Goal: Transaction & Acquisition: Obtain resource

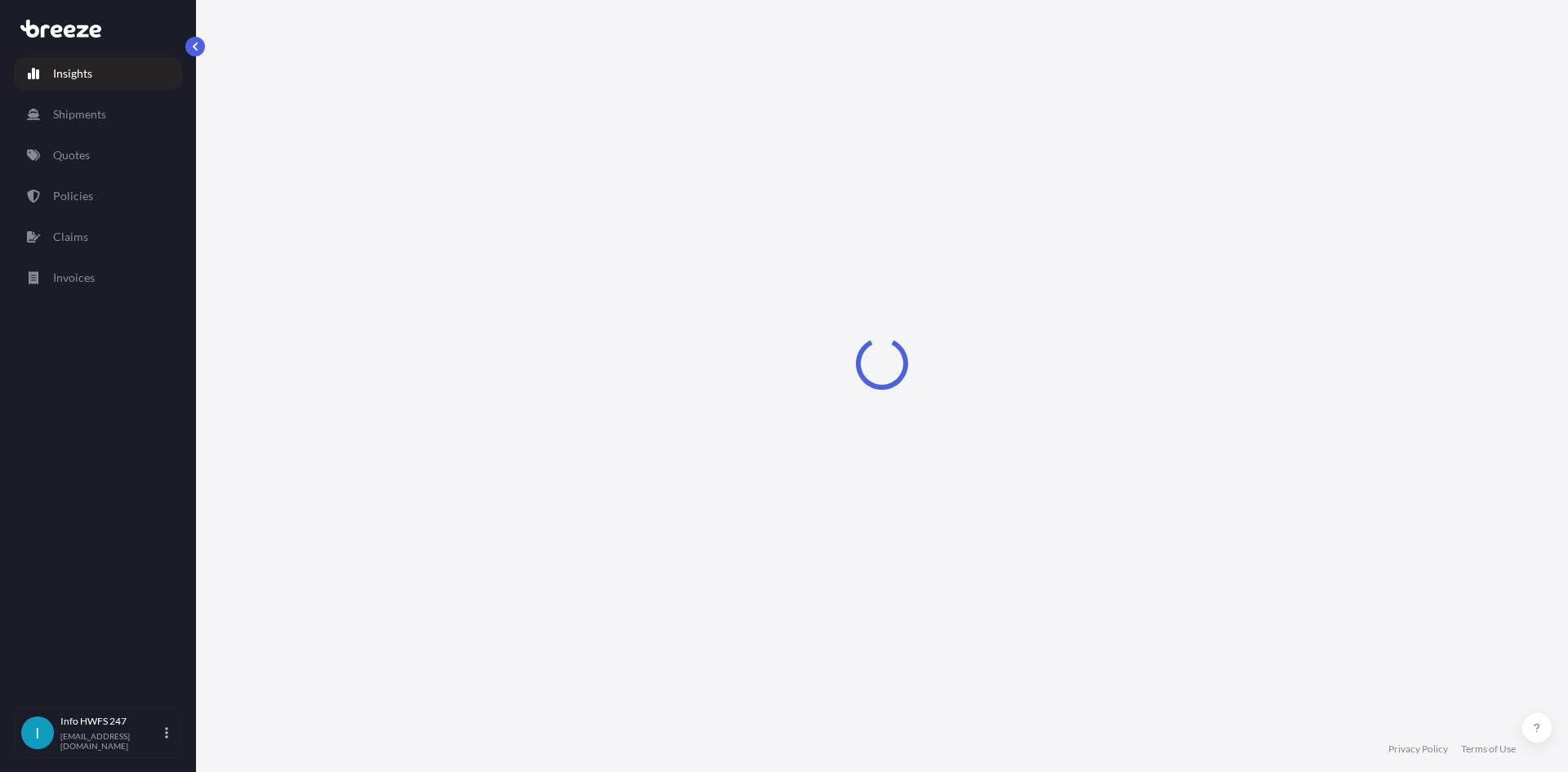
select select "2025"
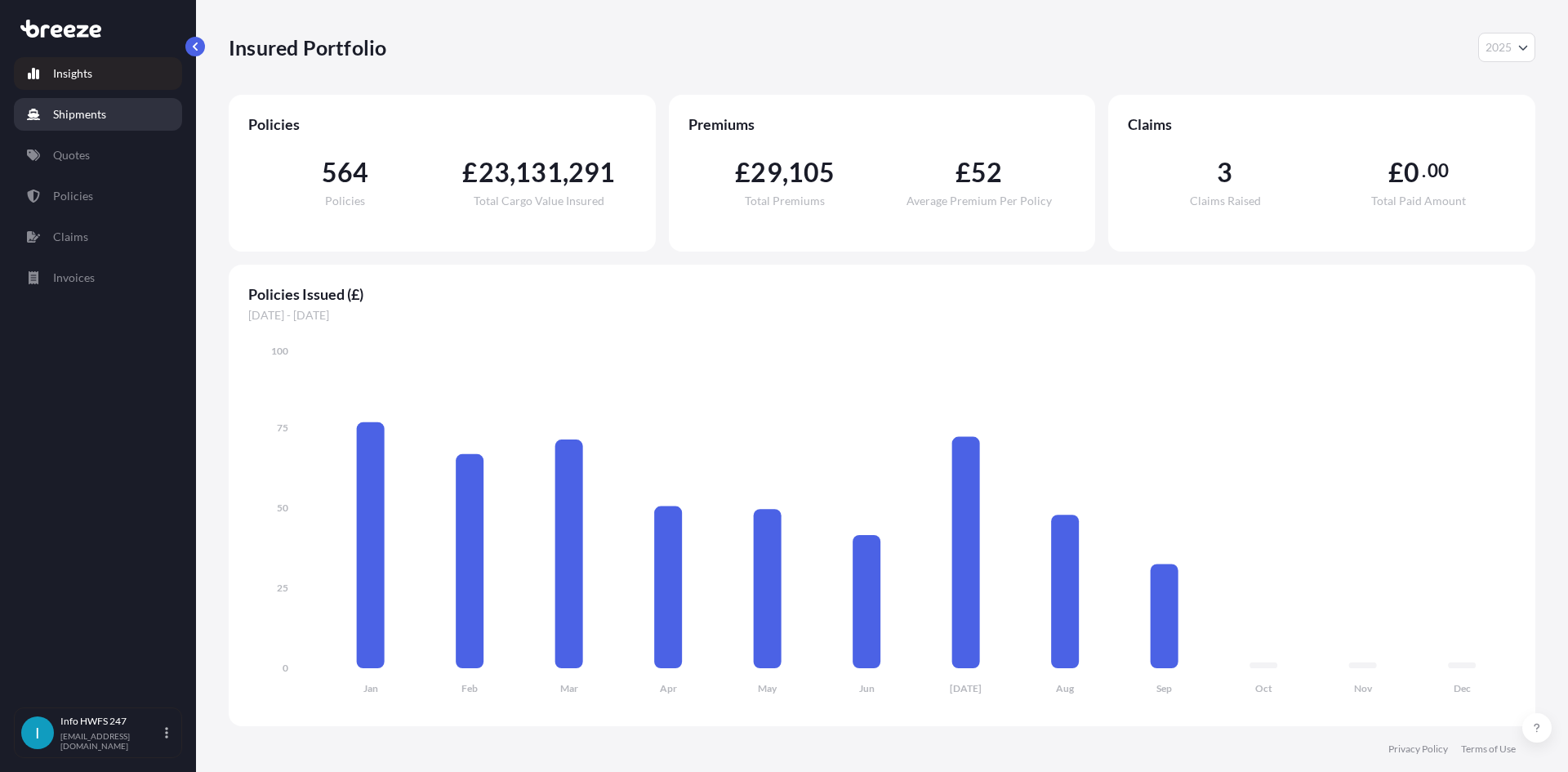
click at [121, 126] on link "Shipments" at bounding box center [98, 115] width 168 height 33
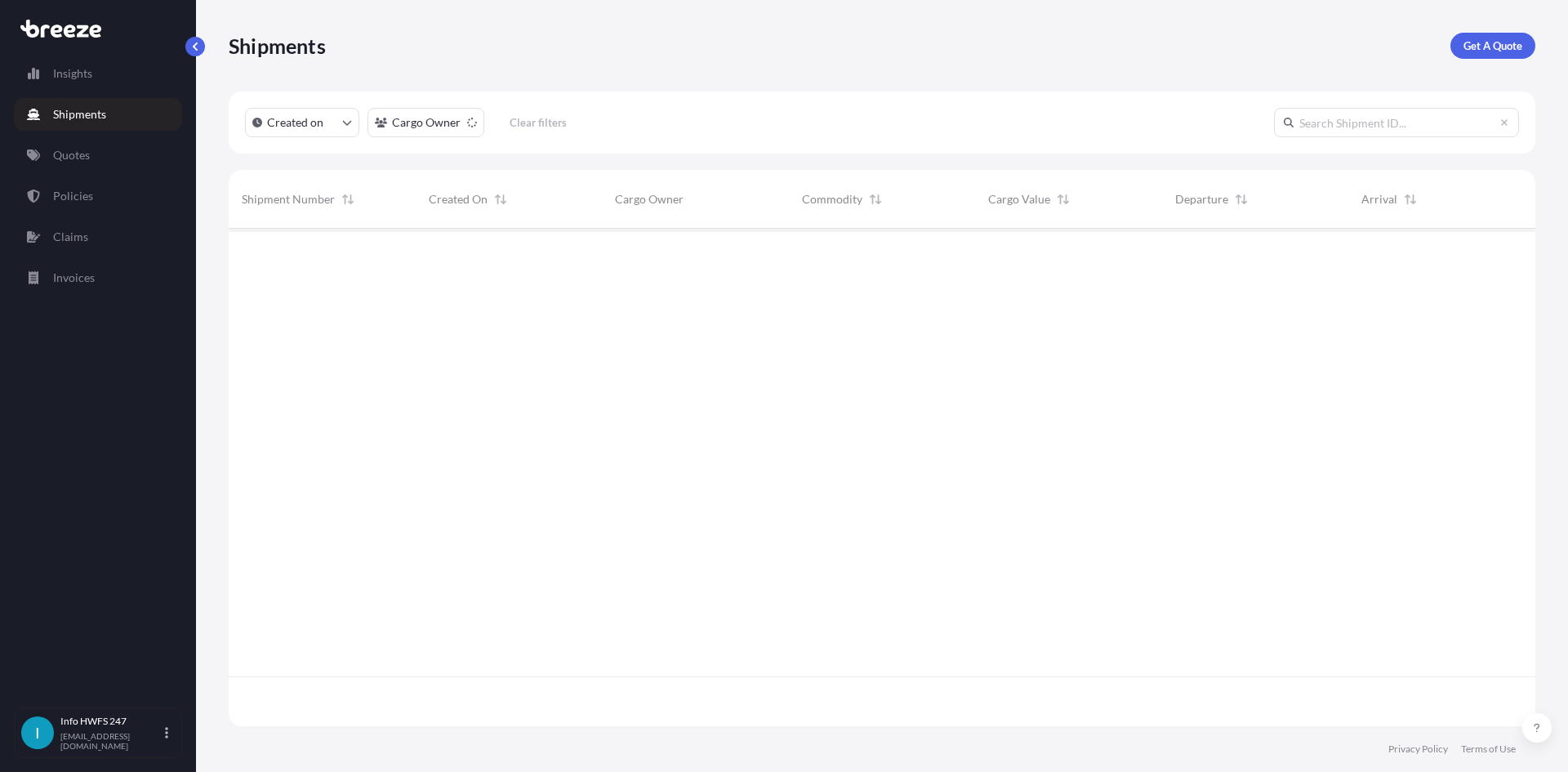
scroll to position [545, 1295]
click at [1490, 49] on p "Get A Quote" at bounding box center [1493, 45] width 59 height 16
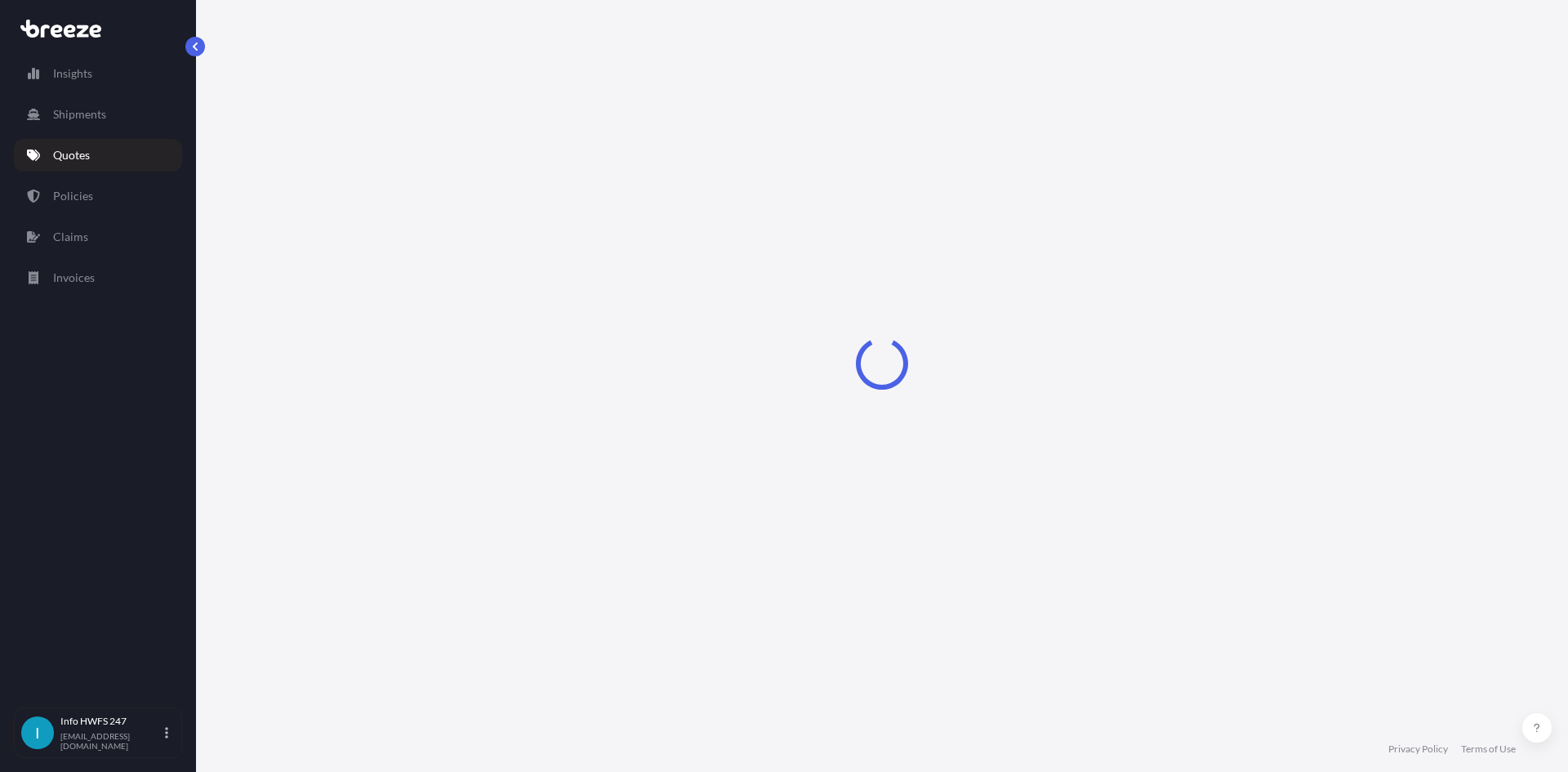
select select "Road"
select select "Air"
select select "1"
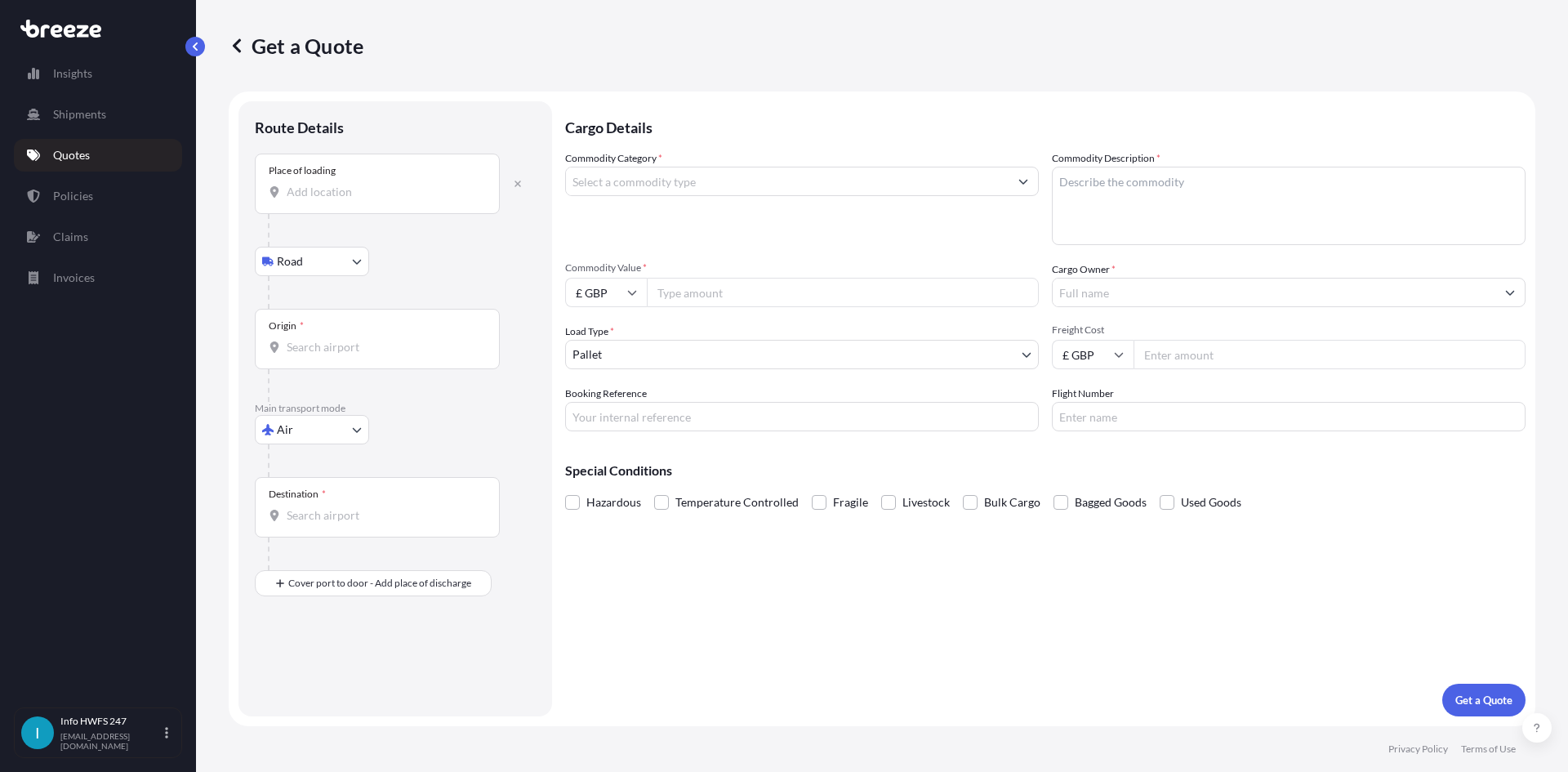
click at [340, 209] on div "Place of loading" at bounding box center [377, 183] width 245 height 60
click at [340, 200] on input "Place of loading" at bounding box center [382, 192] width 193 height 16
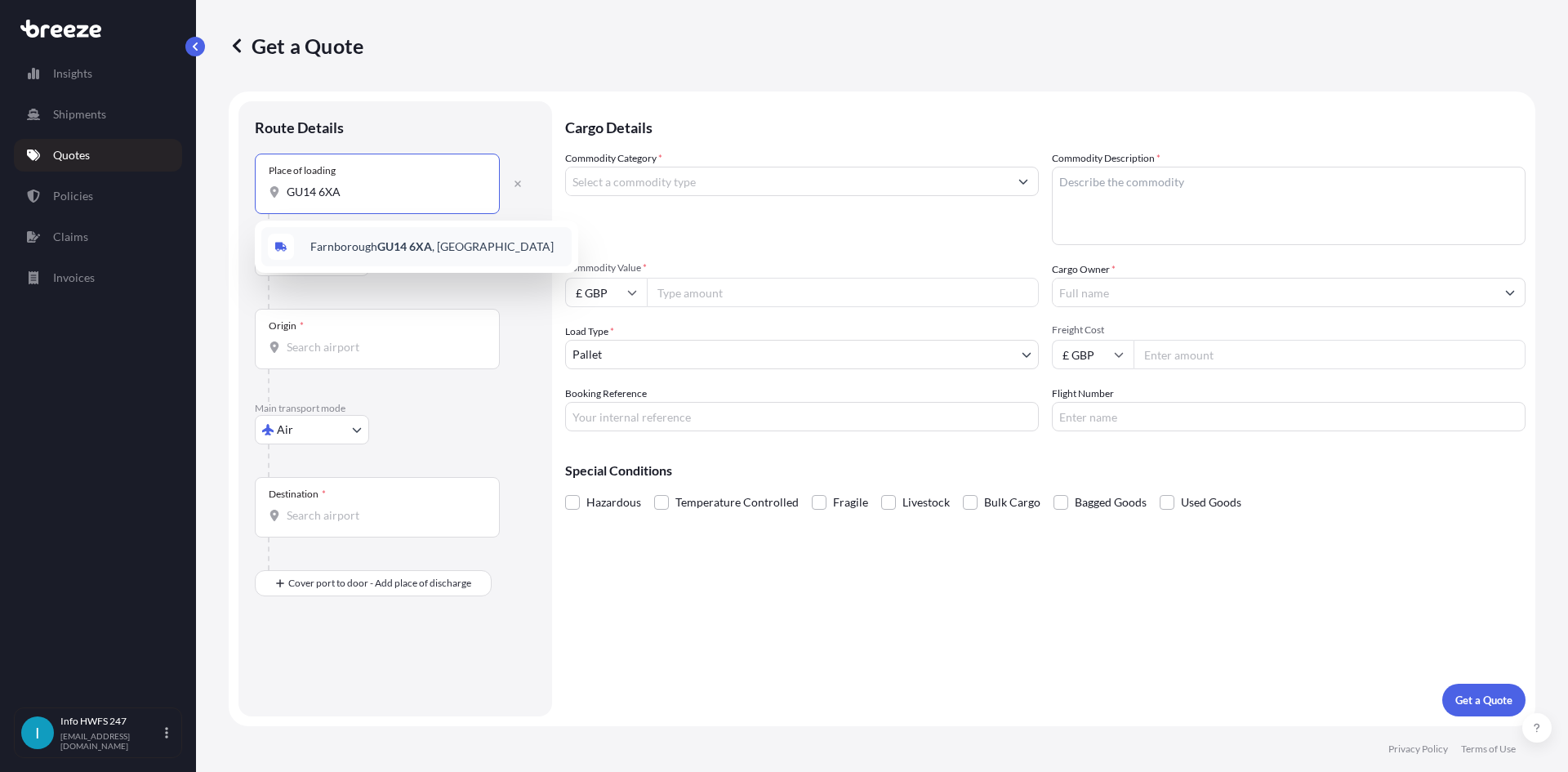
click at [360, 245] on span "Farnborough GU14 6XA , [GEOGRAPHIC_DATA]" at bounding box center [432, 246] width 243 height 16
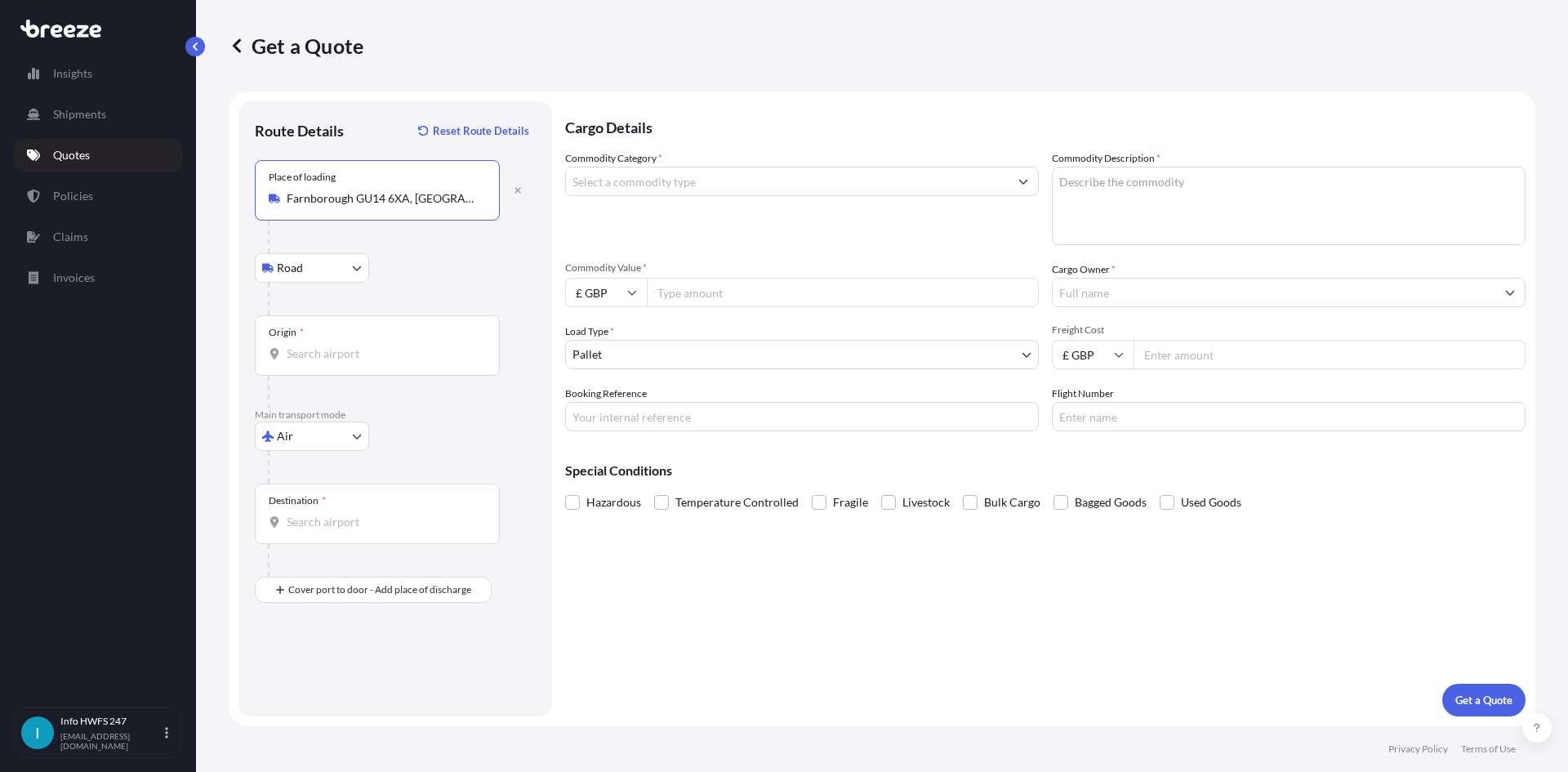
type input "Farnborough GU14 6XA, [GEOGRAPHIC_DATA]"
click at [354, 342] on div "Origin *" at bounding box center [377, 345] width 245 height 60
click at [354, 345] on input "Origin *" at bounding box center [382, 353] width 193 height 16
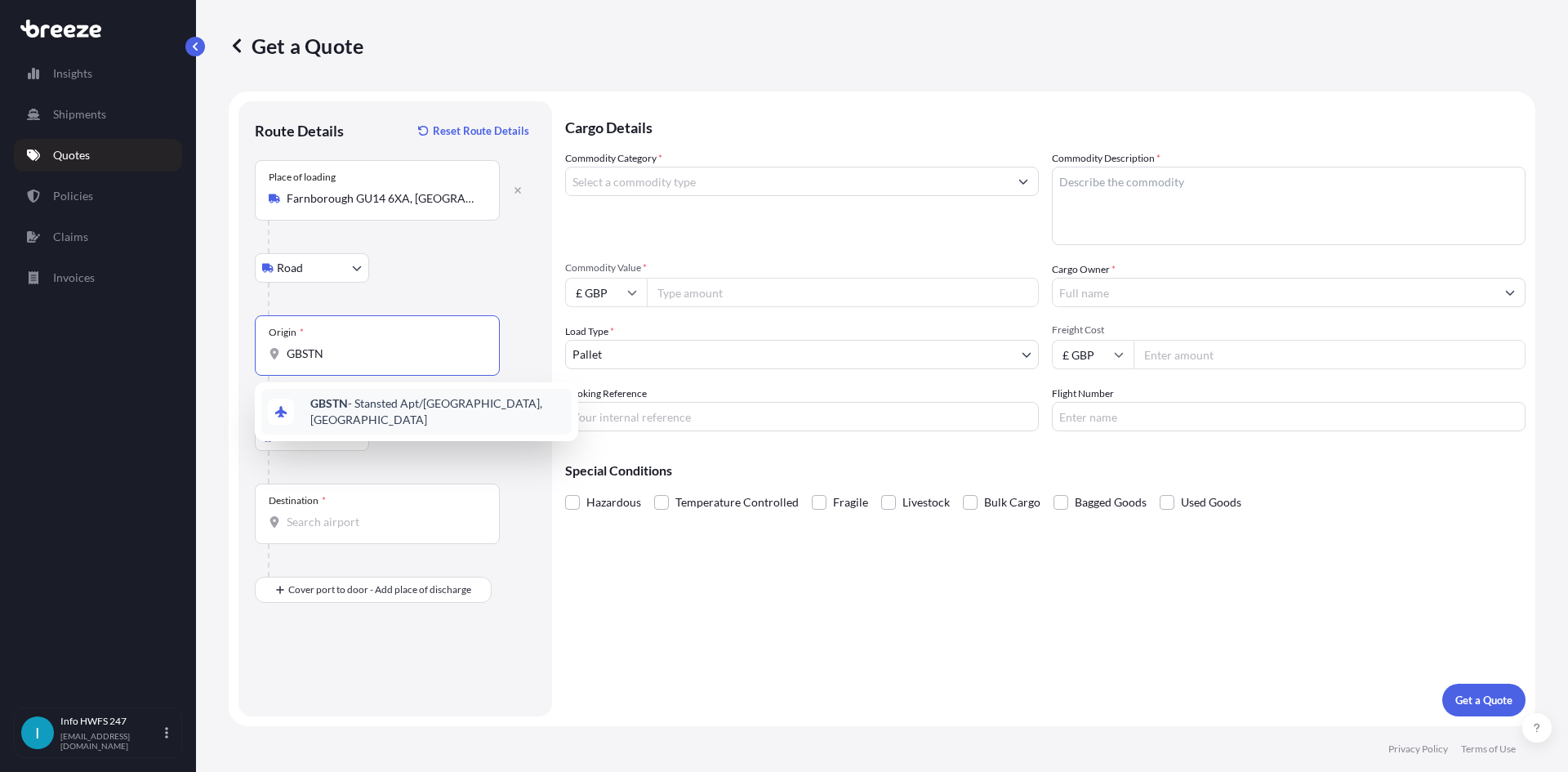
click at [364, 402] on span "GBSTN - Stansted Apt/[GEOGRAPHIC_DATA], [GEOGRAPHIC_DATA]" at bounding box center [438, 411] width 255 height 33
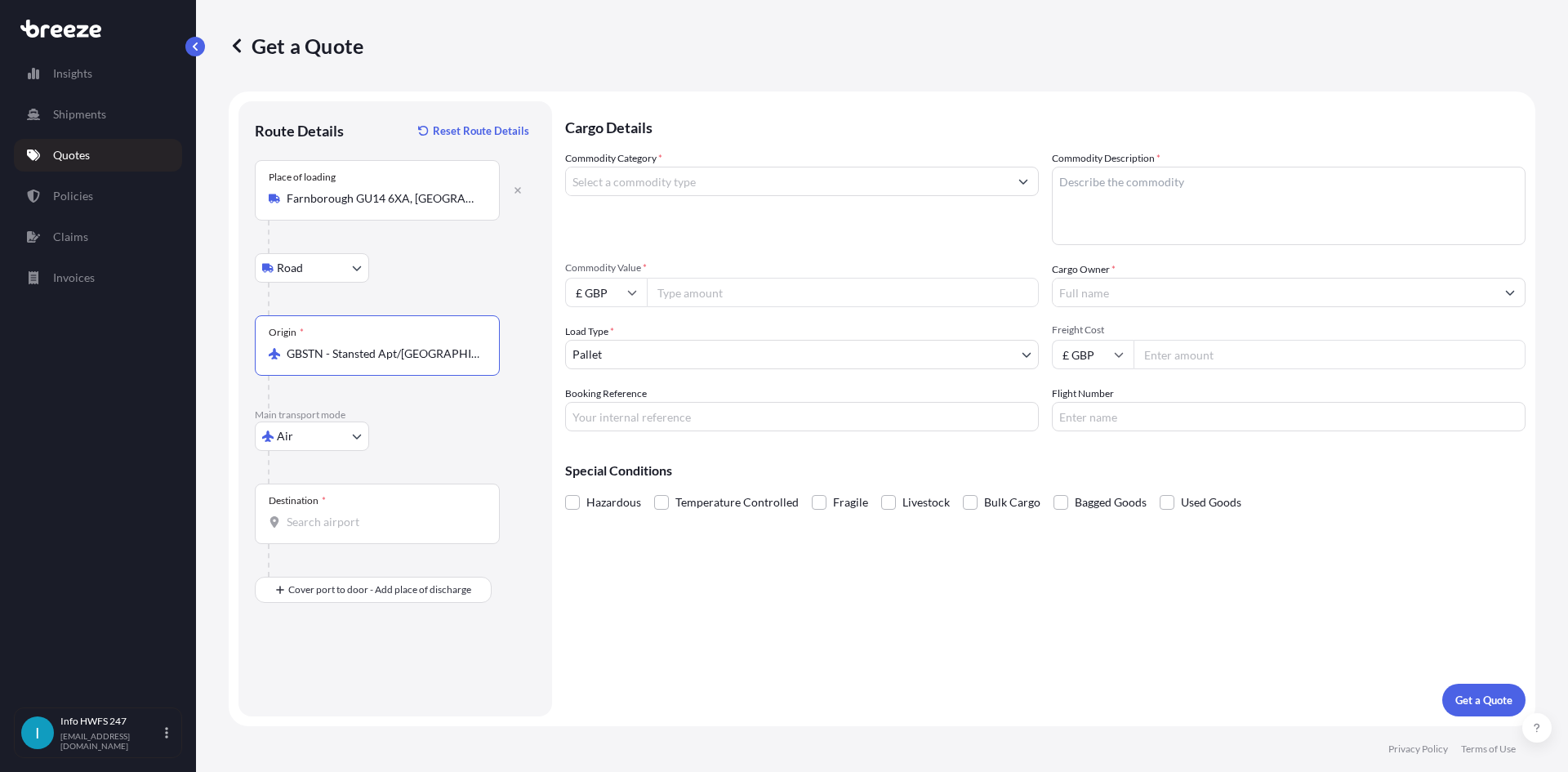
type input "GBSTN - Stansted Apt/[GEOGRAPHIC_DATA], [GEOGRAPHIC_DATA]"
click at [311, 523] on input "Destination *" at bounding box center [382, 522] width 193 height 16
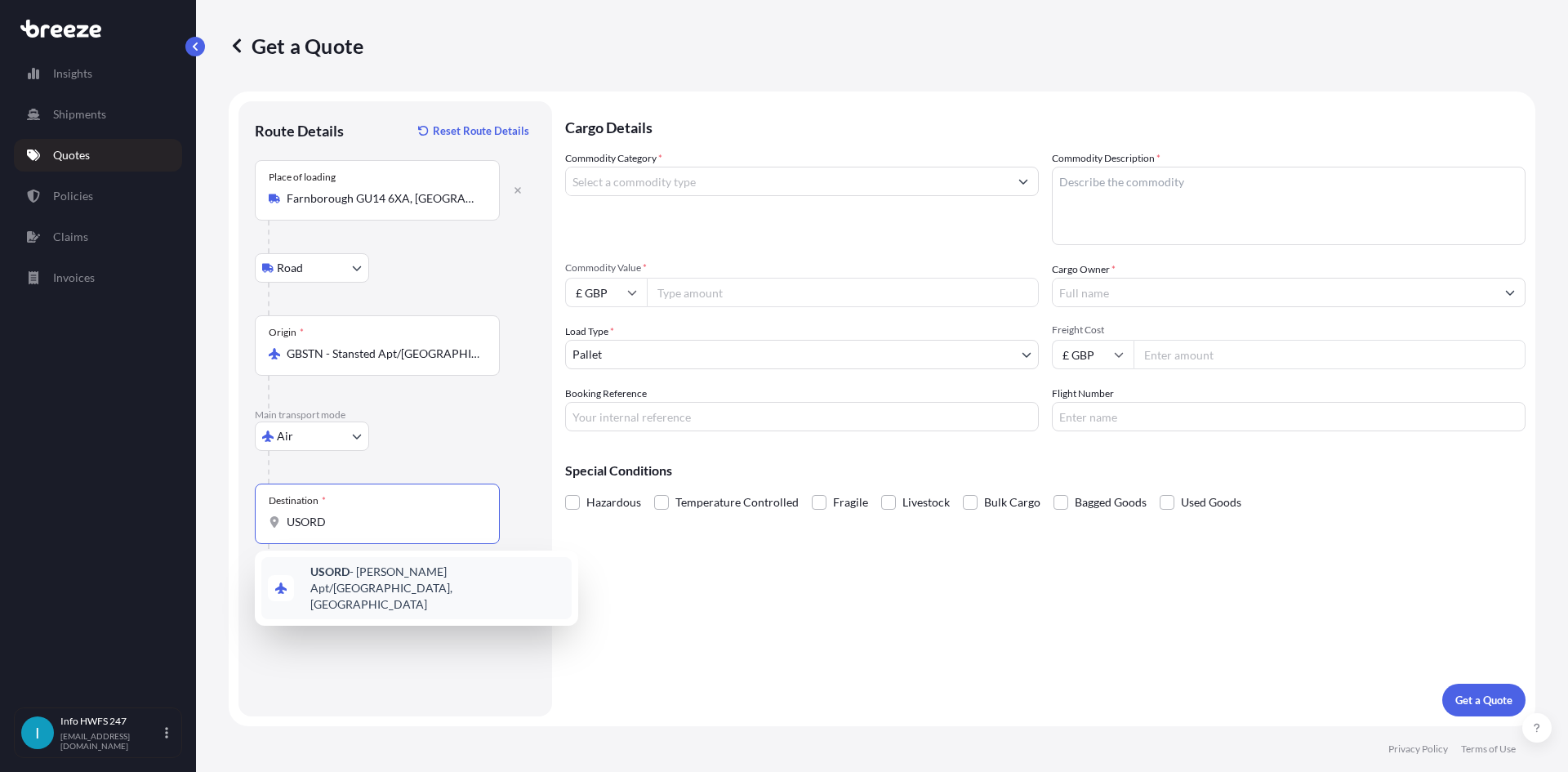
click at [459, 590] on div "USORD - [PERSON_NAME] Apt/[GEOGRAPHIC_DATA], [GEOGRAPHIC_DATA]" at bounding box center [416, 588] width 310 height 62
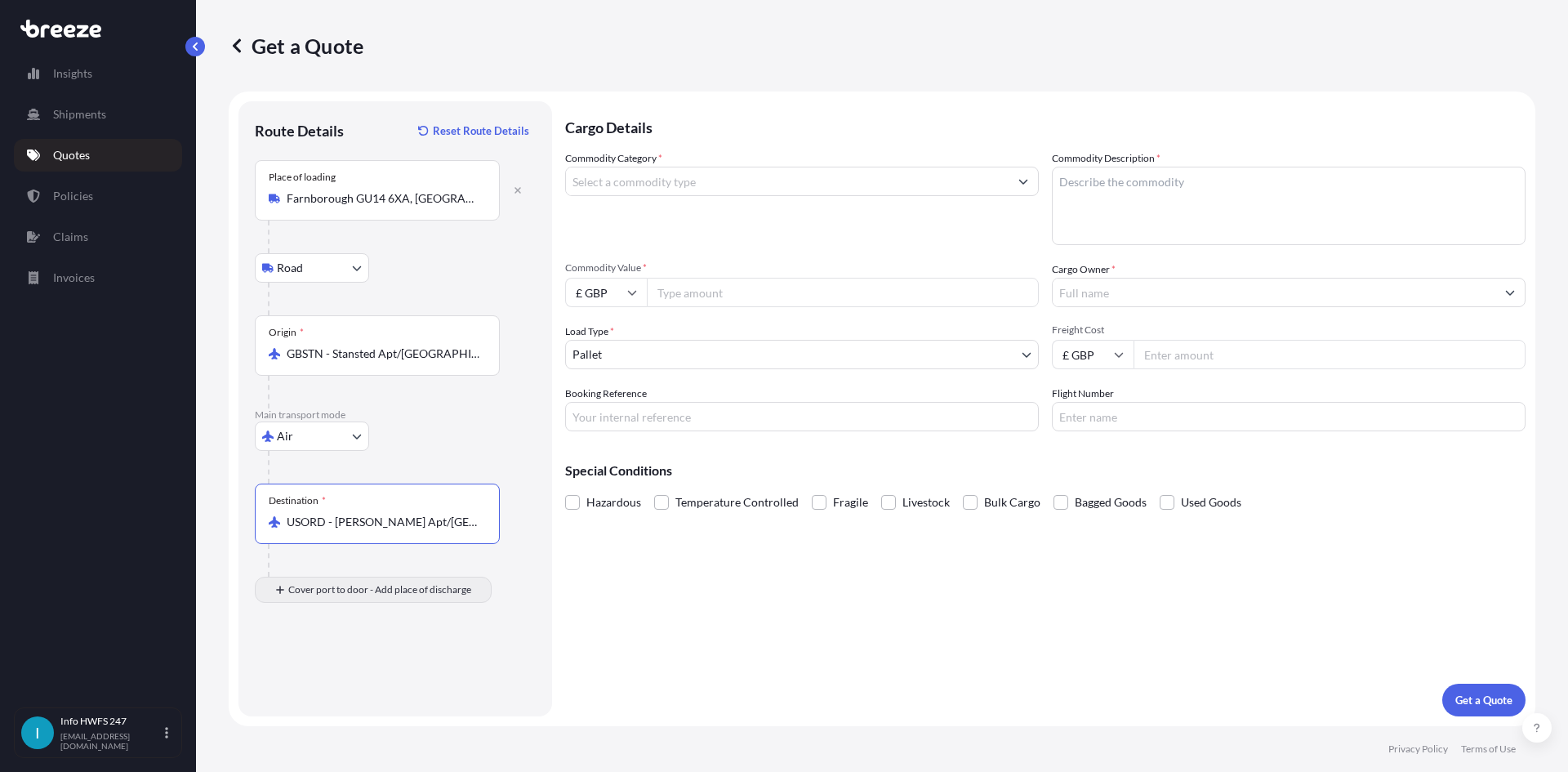
type input "USORD - [PERSON_NAME] Apt/[GEOGRAPHIC_DATA], [GEOGRAPHIC_DATA]"
click at [326, 679] on input "Place of Discharge" at bounding box center [382, 677] width 193 height 16
type input "Des Plaines, IL 60018, [GEOGRAPHIC_DATA]"
click at [755, 185] on input "Commodity Category *" at bounding box center [788, 182] width 443 height 30
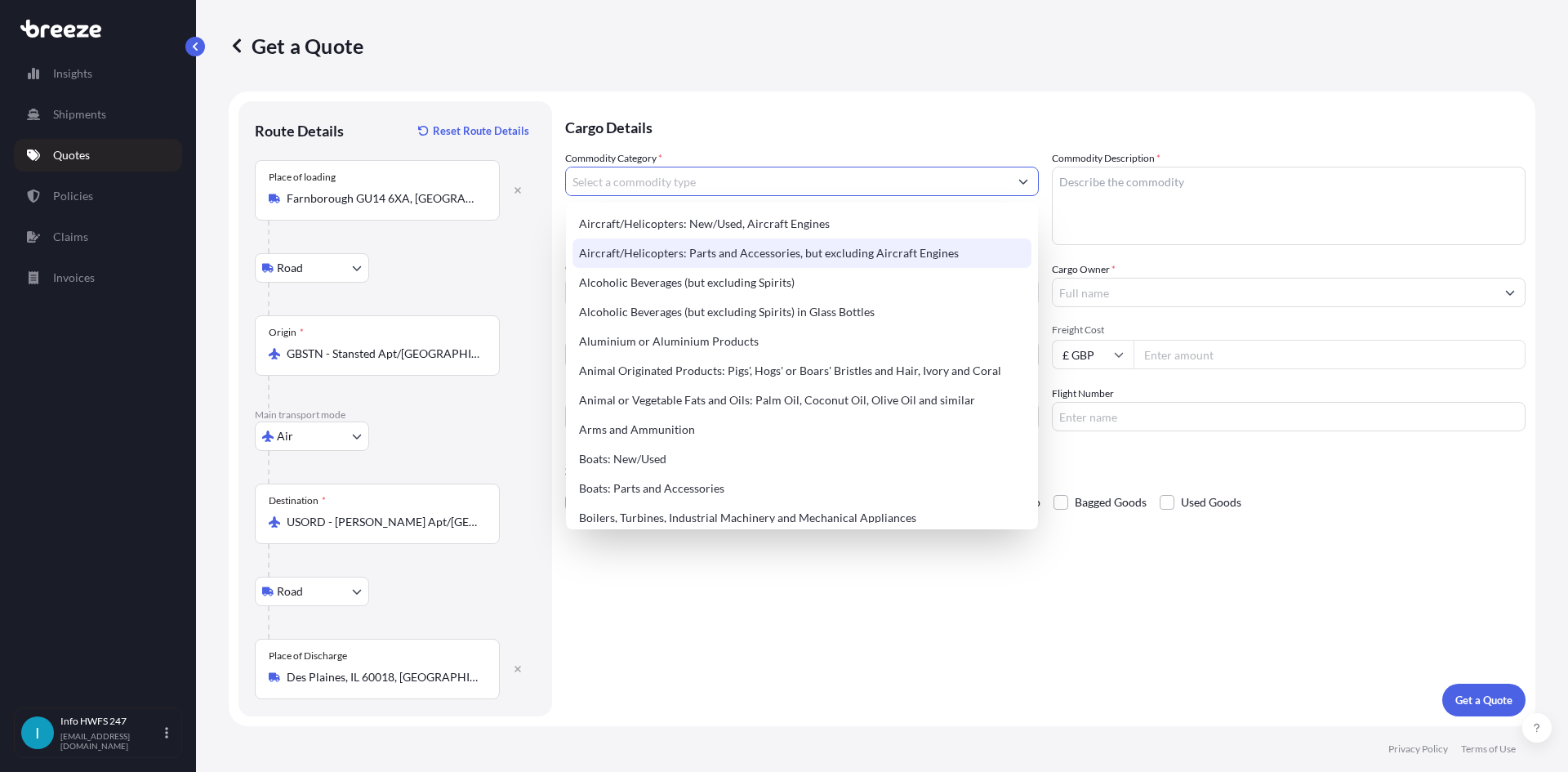
click at [831, 249] on div "Aircraft/Helicopters: Parts and Accessories, but excluding Aircraft Engines" at bounding box center [801, 253] width 459 height 30
type input "Aircraft/Helicopters: Parts and Accessories, but excluding Aircraft Engines"
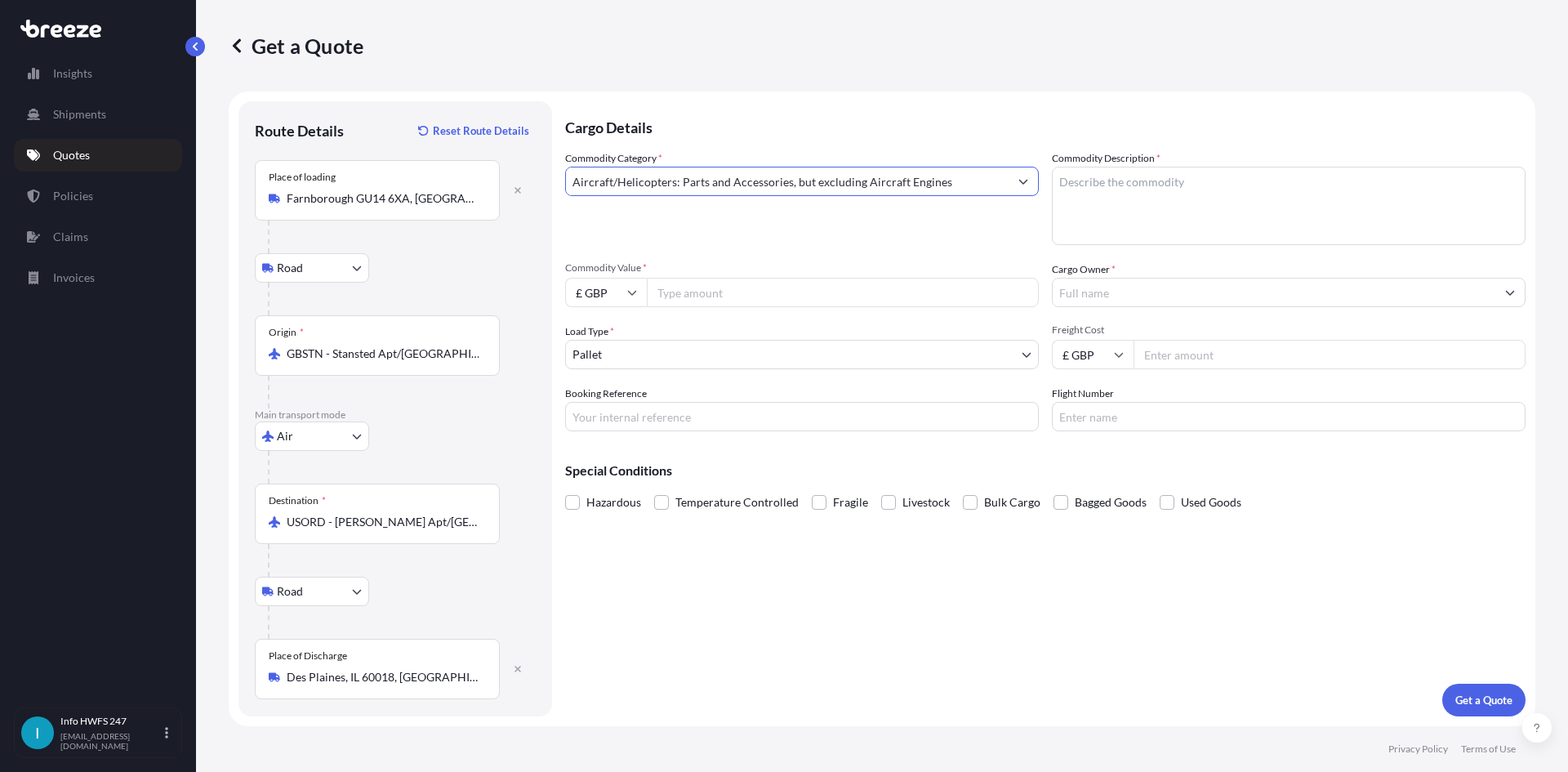
click at [1163, 215] on textarea "Commodity Description *" at bounding box center [1289, 206] width 474 height 78
type textarea "CIVIL AIRCRAFT PART - OXYGEN MASK"
click at [598, 290] on input "£ GBP" at bounding box center [606, 293] width 81 height 30
click at [613, 396] on div "$ USD" at bounding box center [605, 406] width 69 height 31
type input "$ USD"
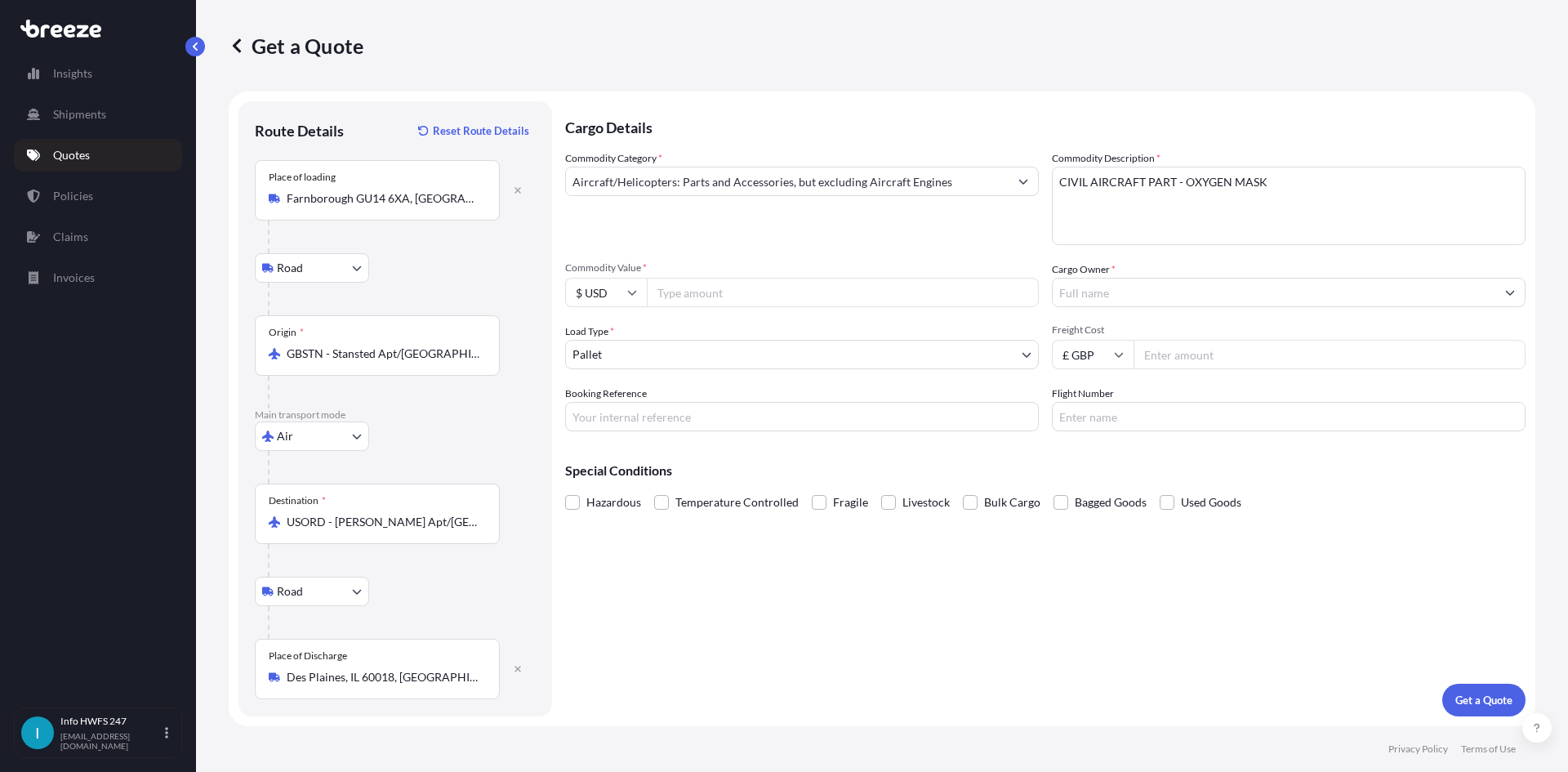
click at [710, 292] on input "Commodity Value *" at bounding box center [843, 293] width 392 height 30
type input "6249"
click at [727, 348] on body "Insights Shipments Quotes Policies Claims Invoices I Info HWFS 247 [EMAIL_ADDRE…" at bounding box center [784, 386] width 1568 height 772
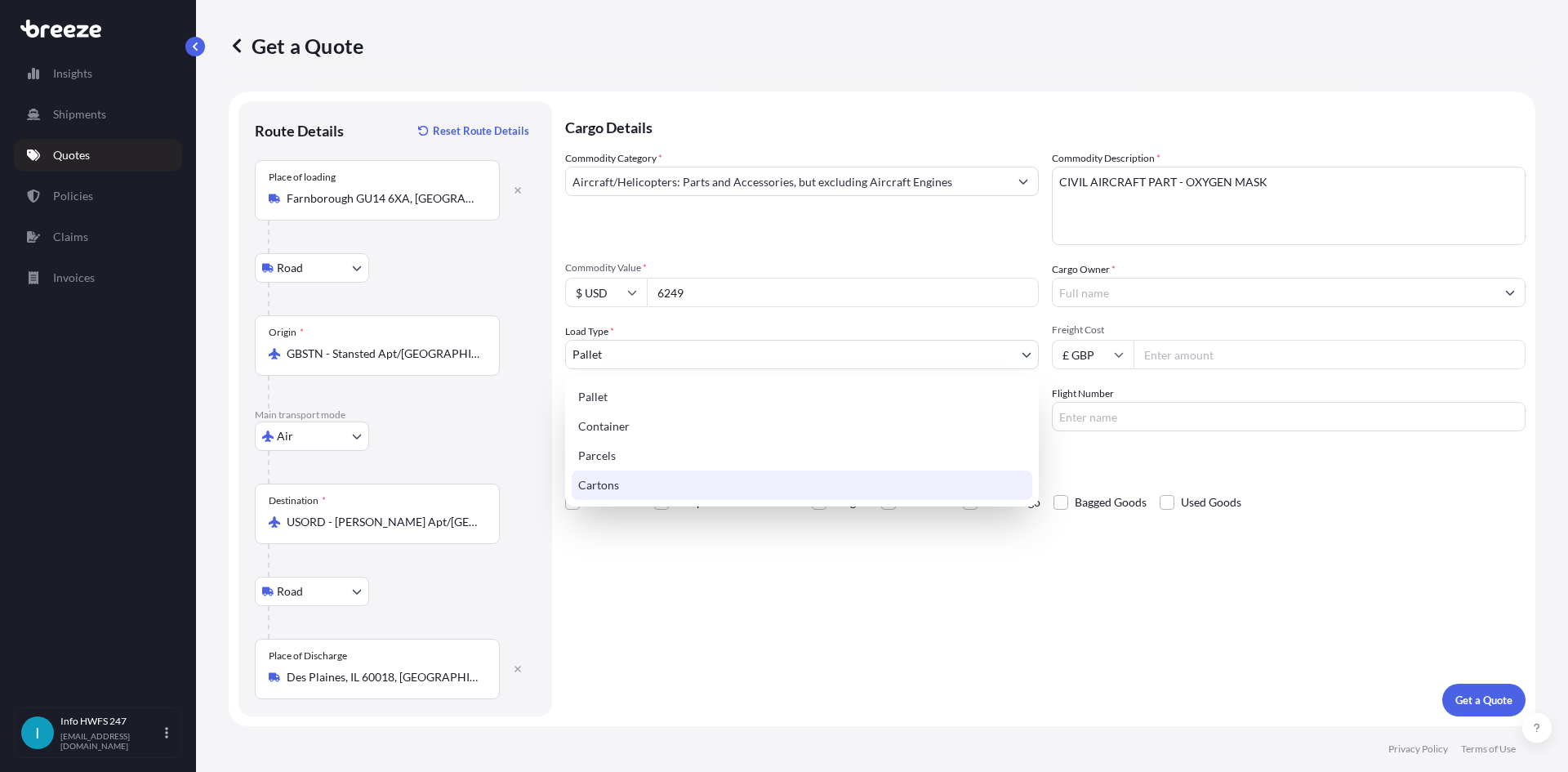
click at [691, 484] on div "Cartons" at bounding box center [801, 485] width 460 height 30
select select "4"
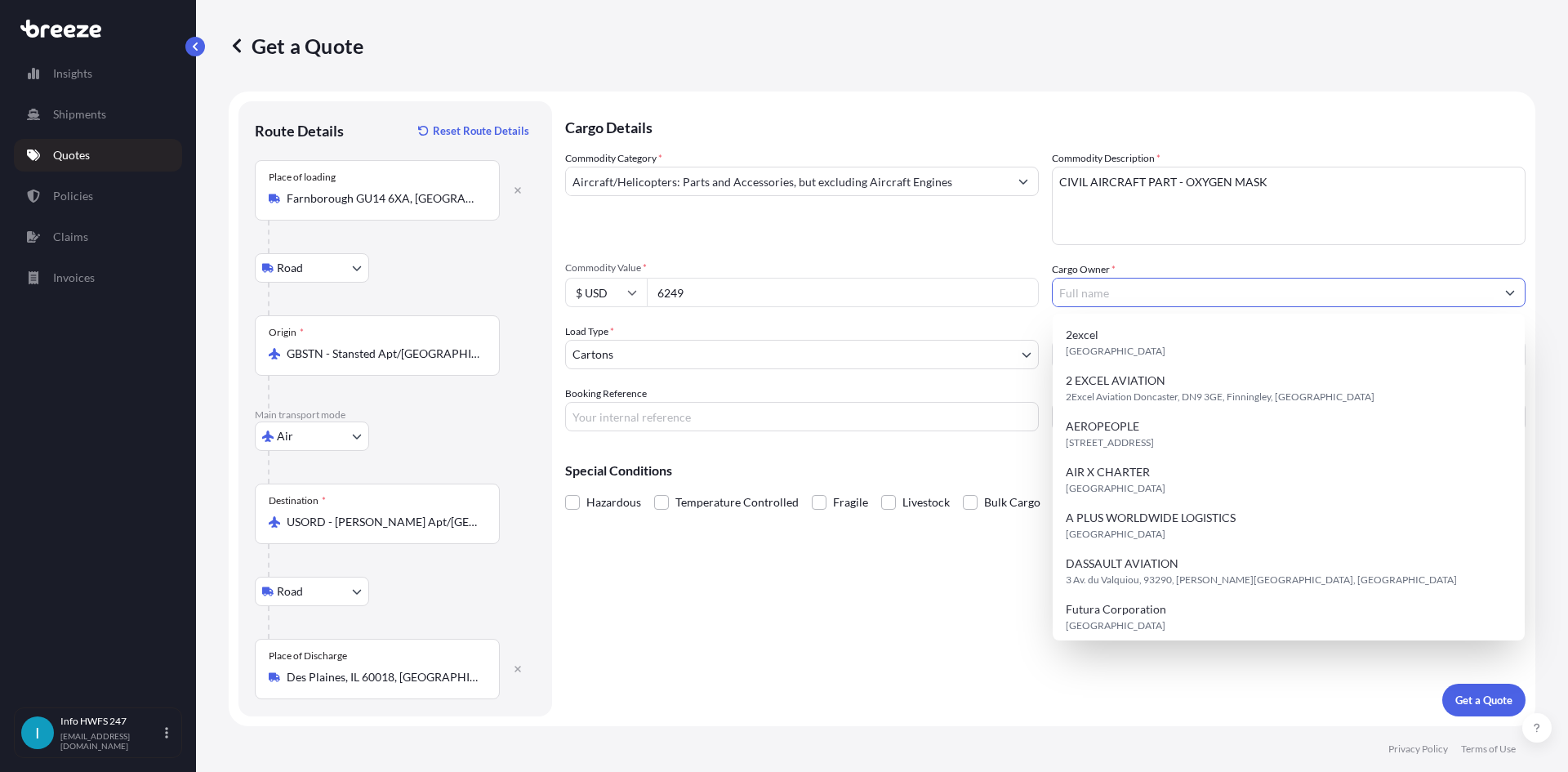
click at [1172, 292] on input "Cargo Owner *" at bounding box center [1275, 293] width 443 height 30
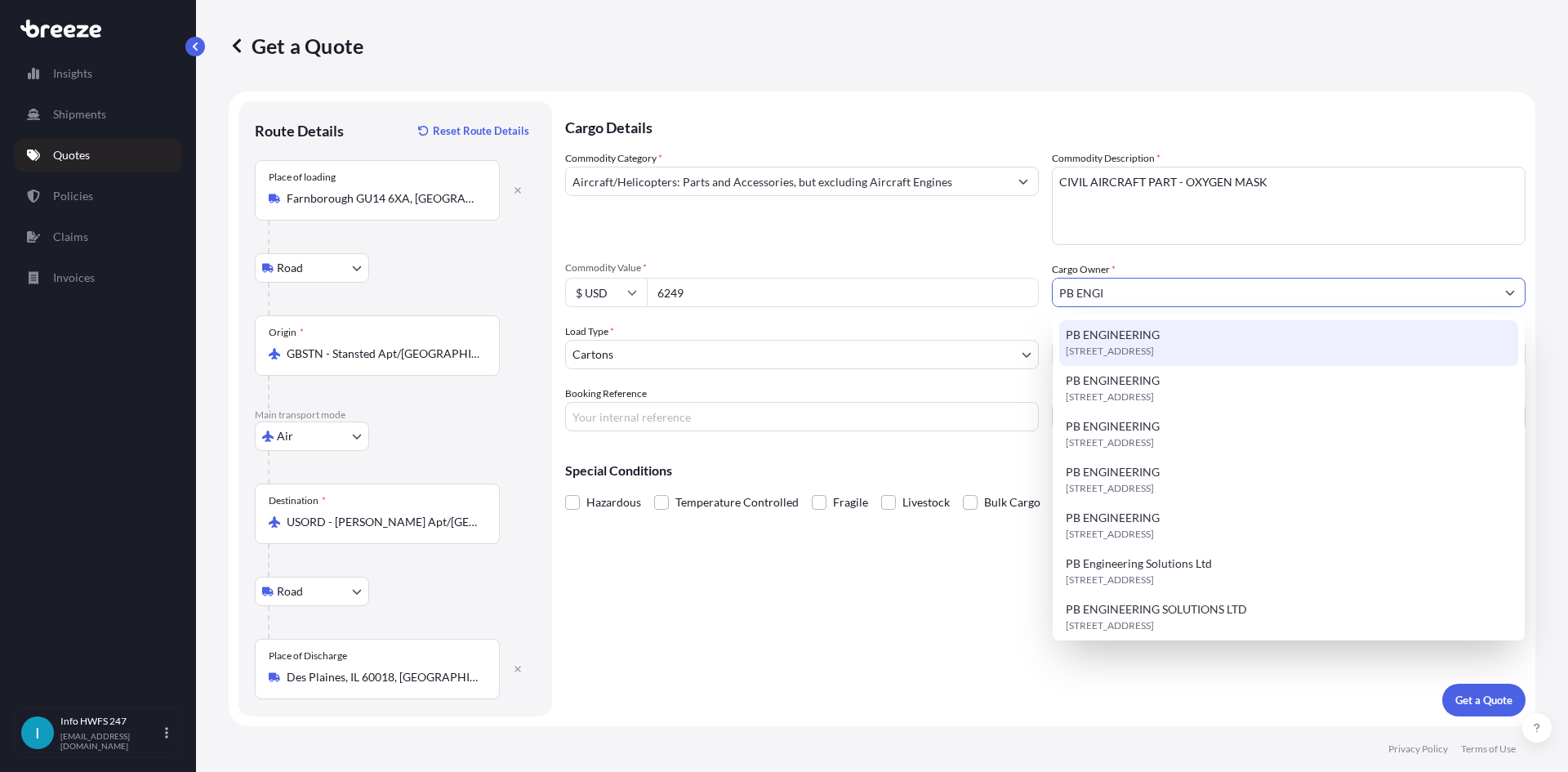
click at [1159, 342] on span "PB ENGINEERING" at bounding box center [1113, 334] width 94 height 16
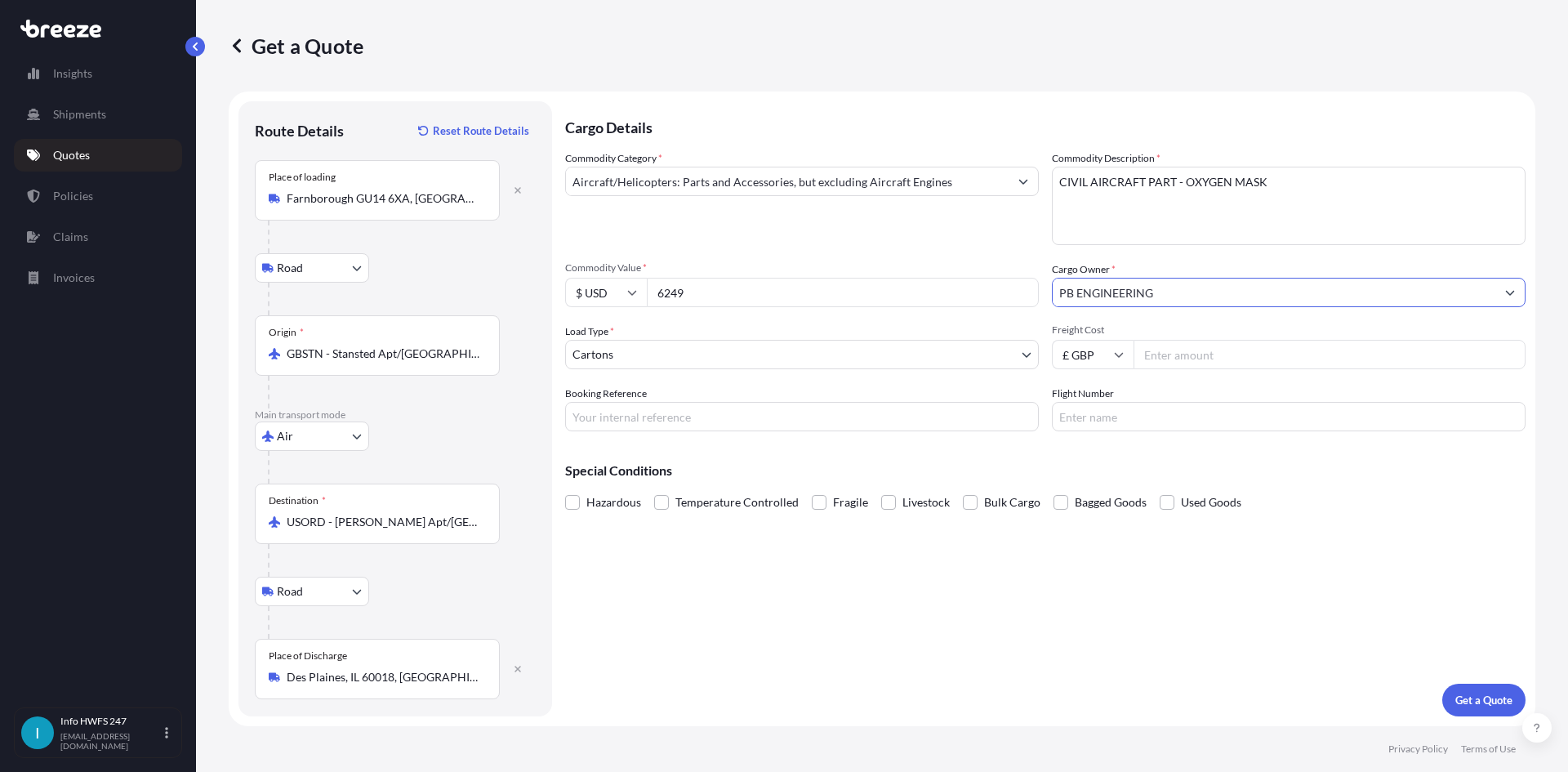
type input "PB ENGINEERING"
click at [667, 421] on input "Booking Reference" at bounding box center [802, 417] width 474 height 30
type input "HE166988"
drag, startPoint x: 851, startPoint y: 584, endPoint x: 843, endPoint y: 590, distance: 10.0
click at [852, 598] on div "Cargo Details Commodity Category * Aircraft/Helicopters: Parts and Accessories,…" at bounding box center [1046, 408] width 961 height 615
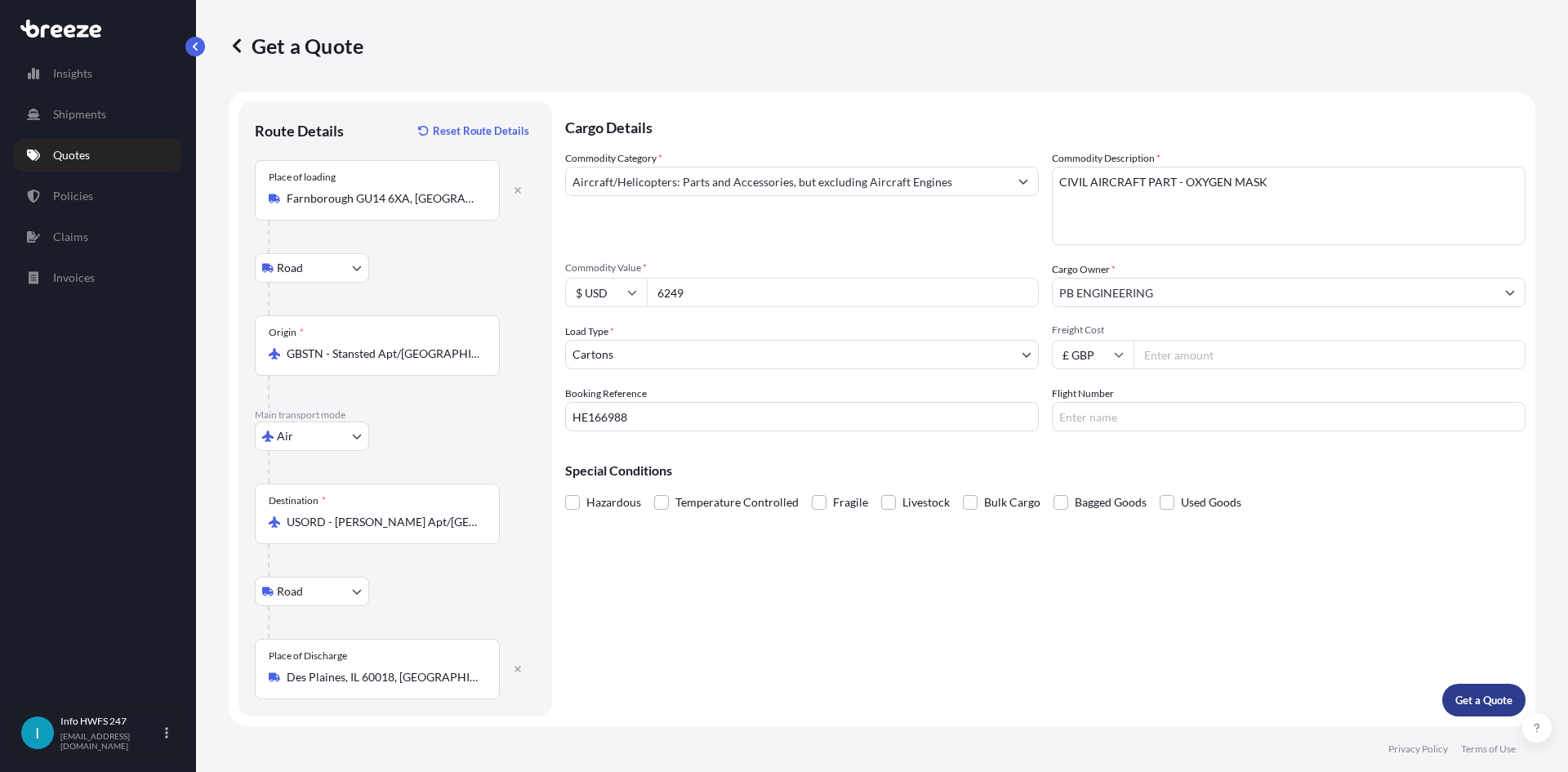
click at [1482, 699] on p "Get a Quote" at bounding box center [1484, 700] width 57 height 16
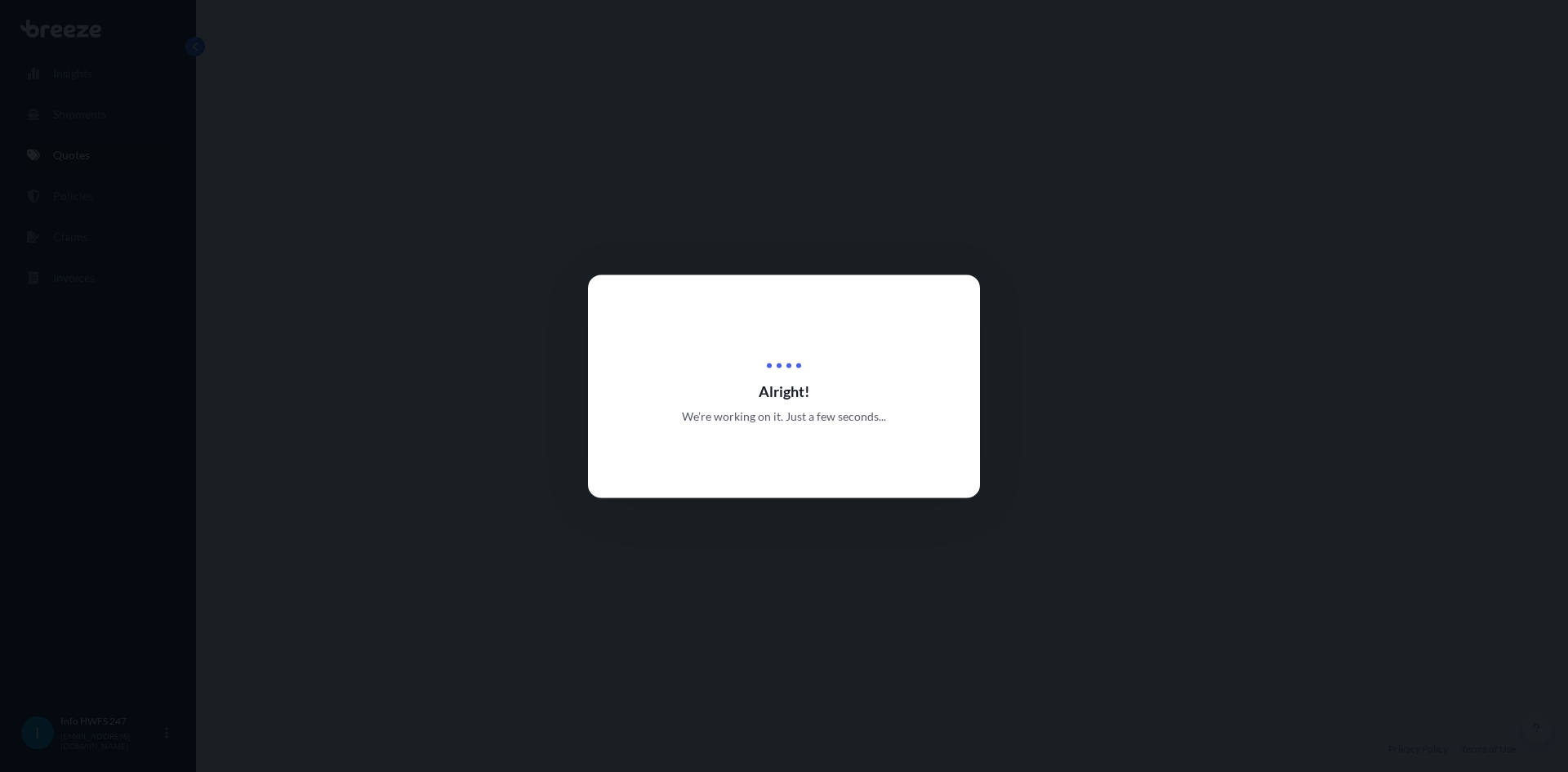
select select "Road"
select select "Air"
select select "Road"
select select "4"
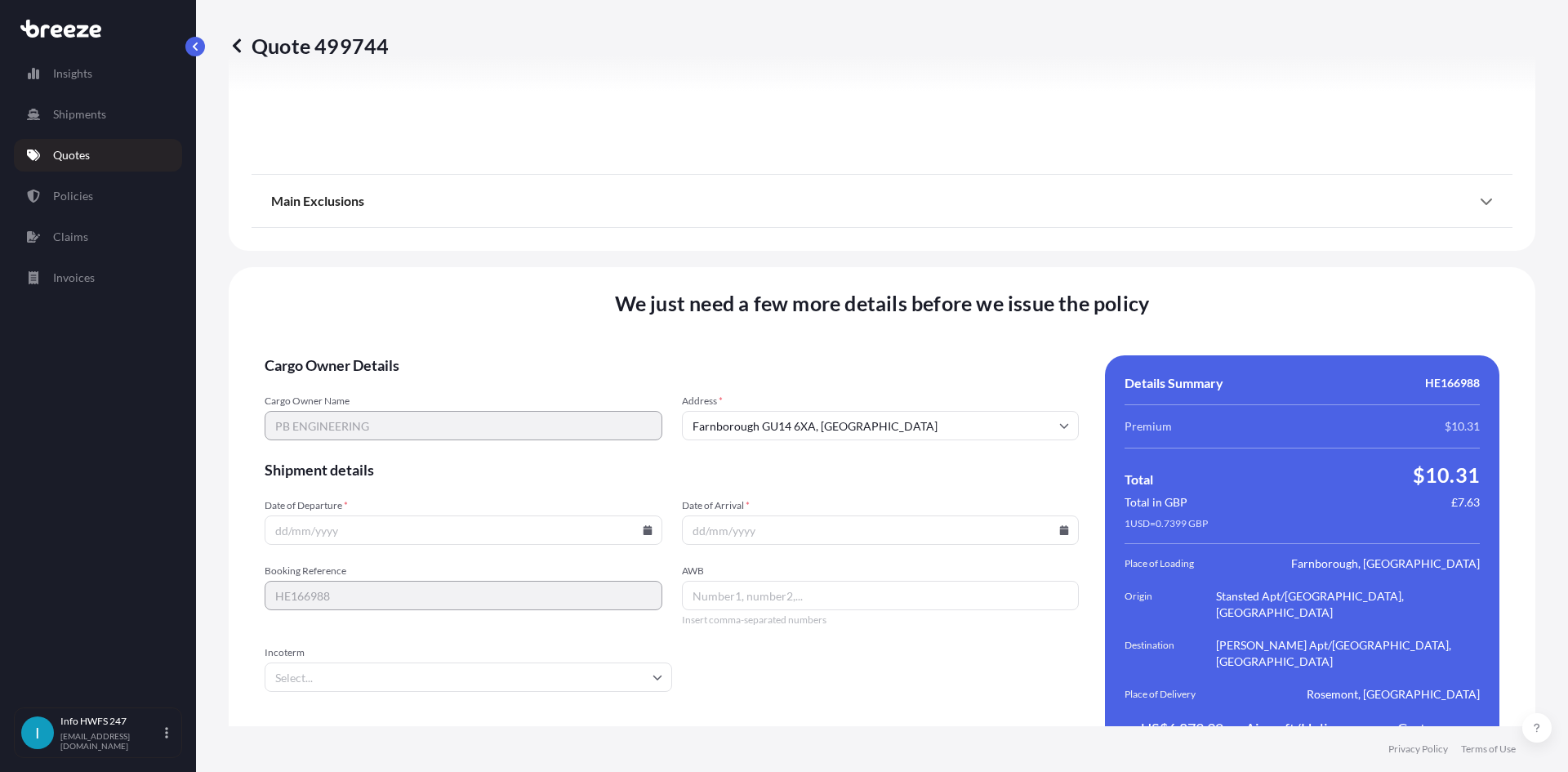
scroll to position [2130, 0]
click at [354, 513] on input "Date of Departure *" at bounding box center [463, 528] width 398 height 30
click at [643, 523] on icon at bounding box center [647, 528] width 9 height 10
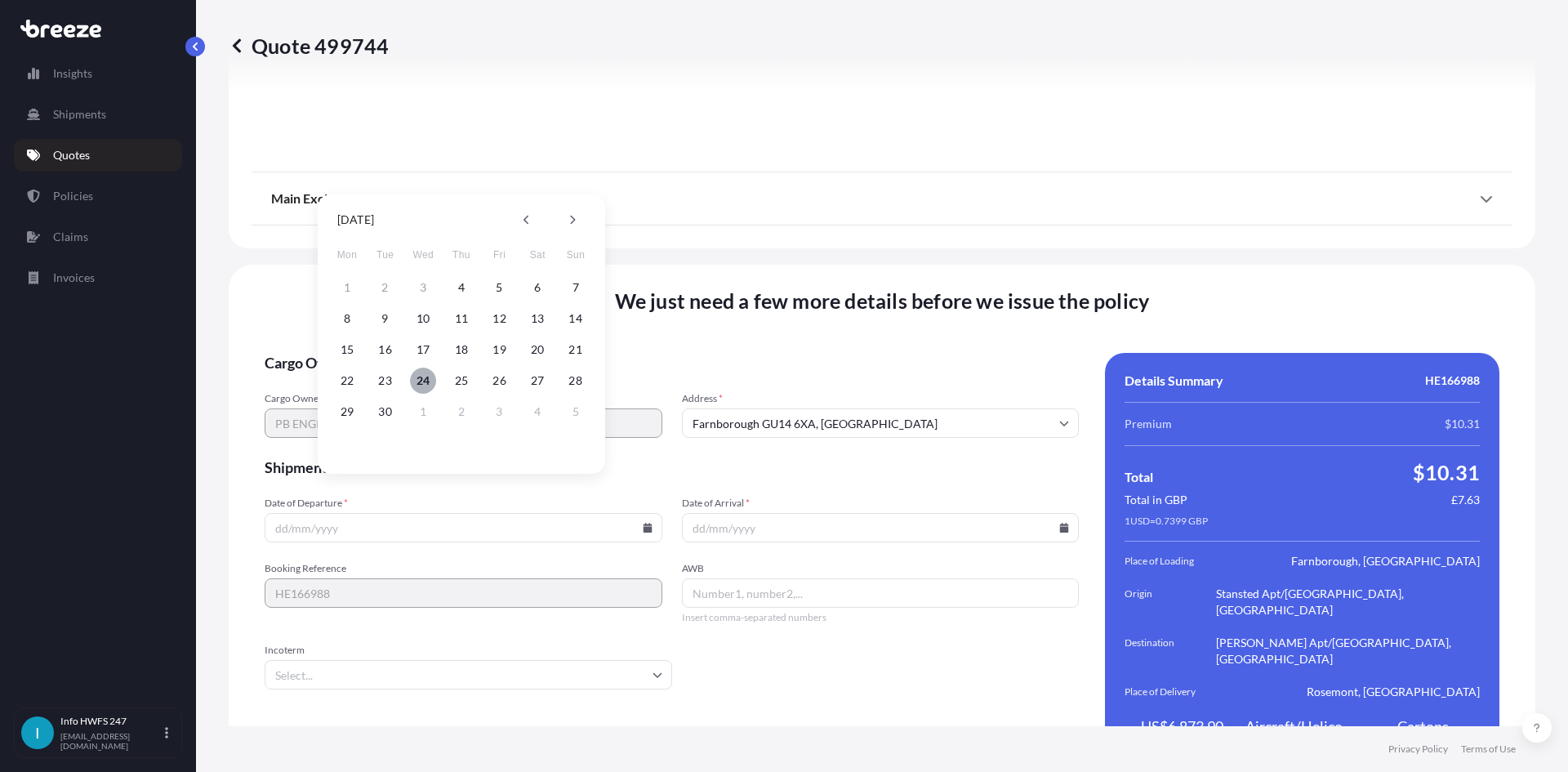
click at [425, 385] on button "24" at bounding box center [423, 380] width 26 height 26
type input "[DATE]"
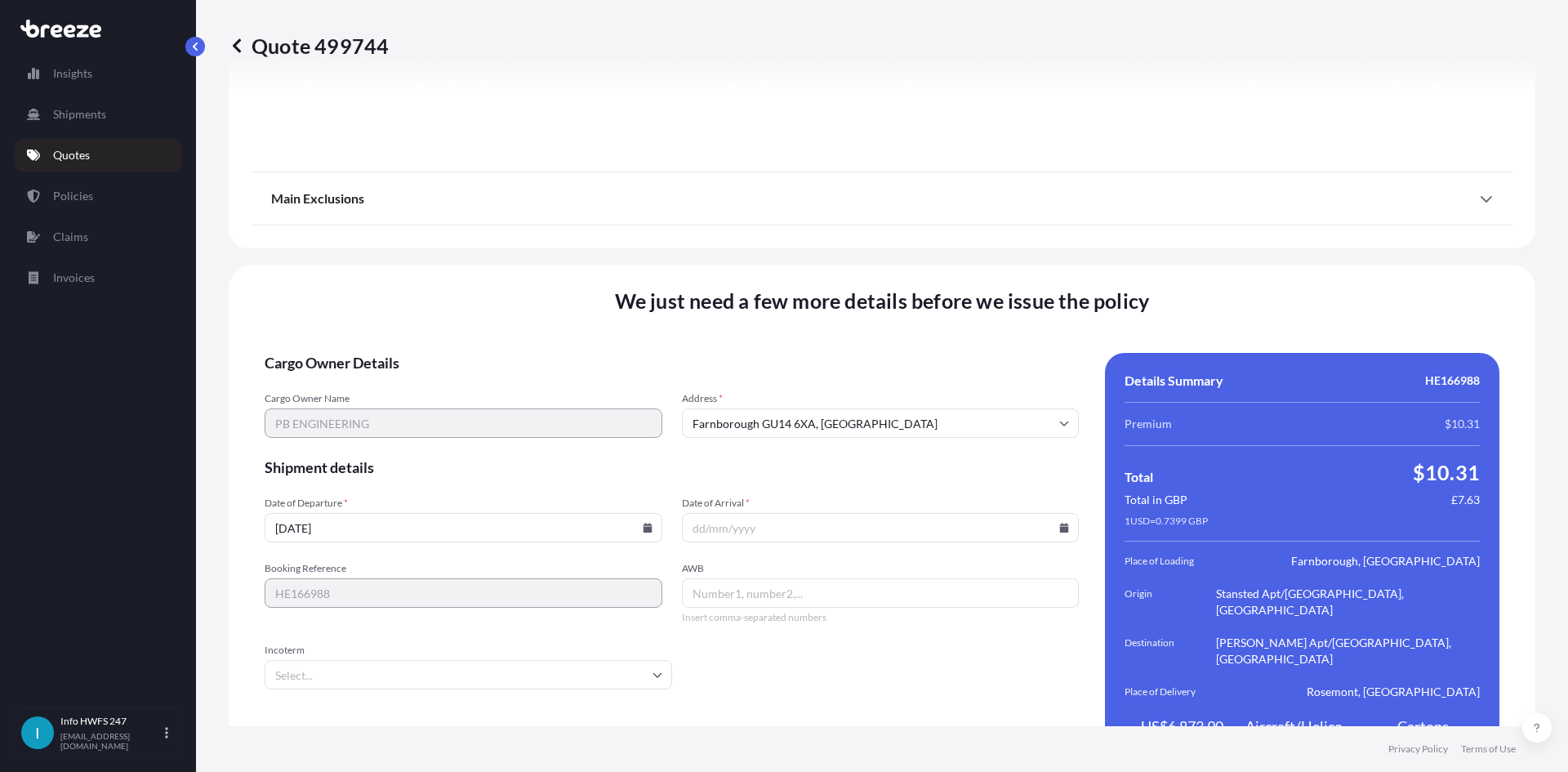
click at [1060, 523] on icon at bounding box center [1064, 528] width 9 height 10
click at [835, 407] on button "1" at bounding box center [836, 411] width 26 height 26
type input "[DATE]"
click at [758, 579] on input "AWB" at bounding box center [880, 593] width 398 height 30
paste input "884626259329"
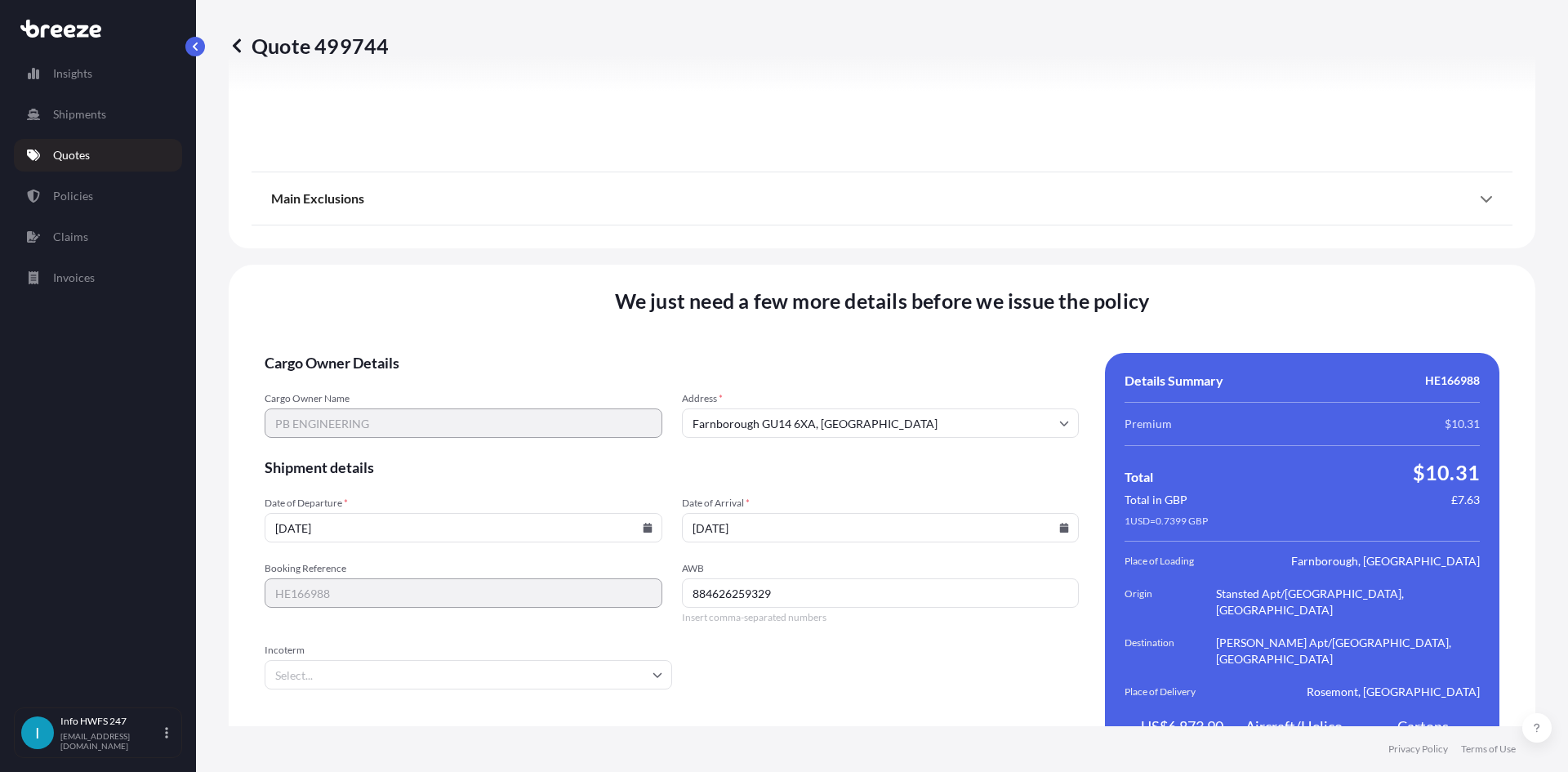
type input "884626259329"
click at [406, 660] on input "Incoterm" at bounding box center [468, 674] width 408 height 30
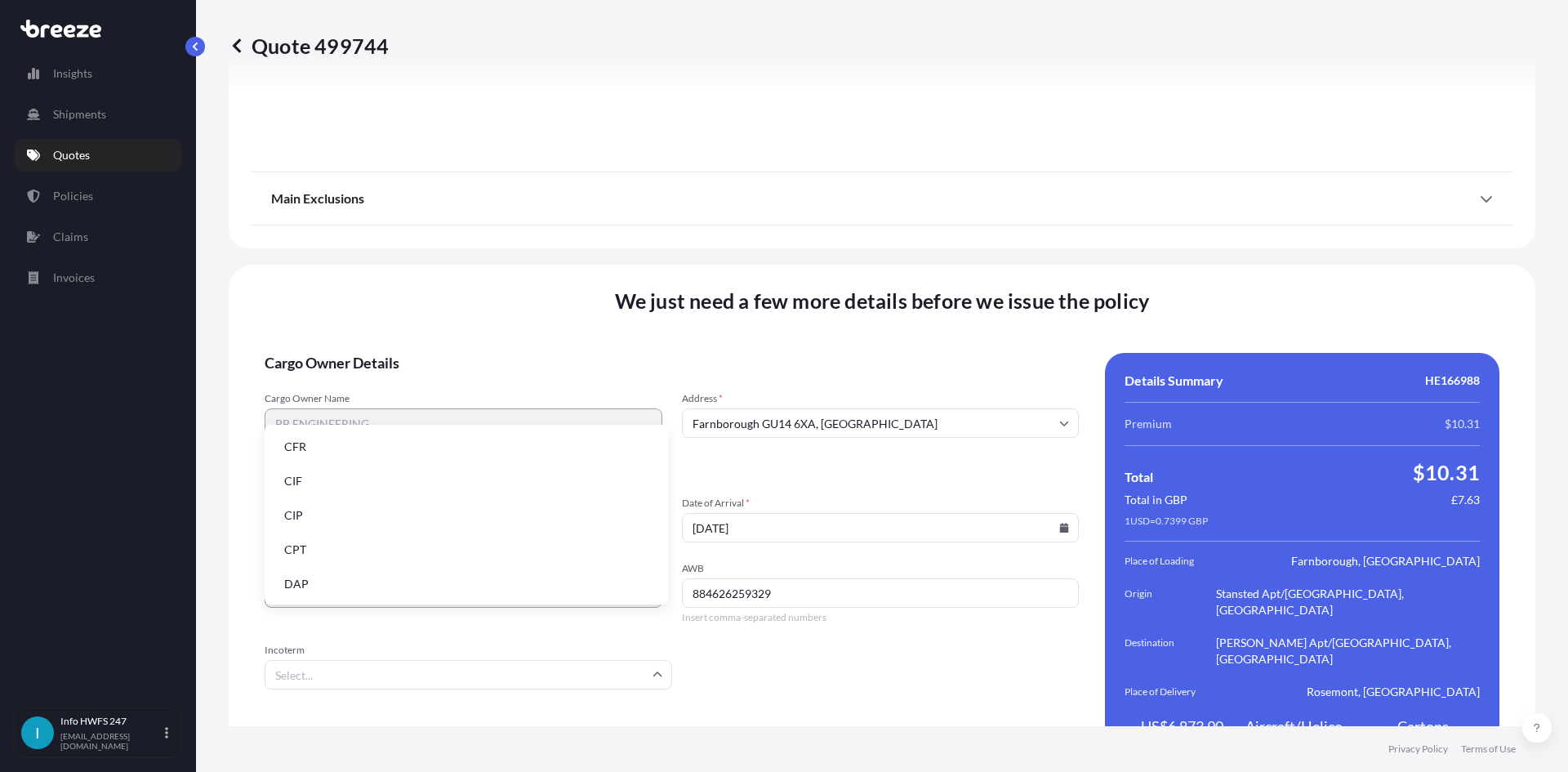
click at [382, 578] on li "DAP" at bounding box center [466, 584] width 390 height 31
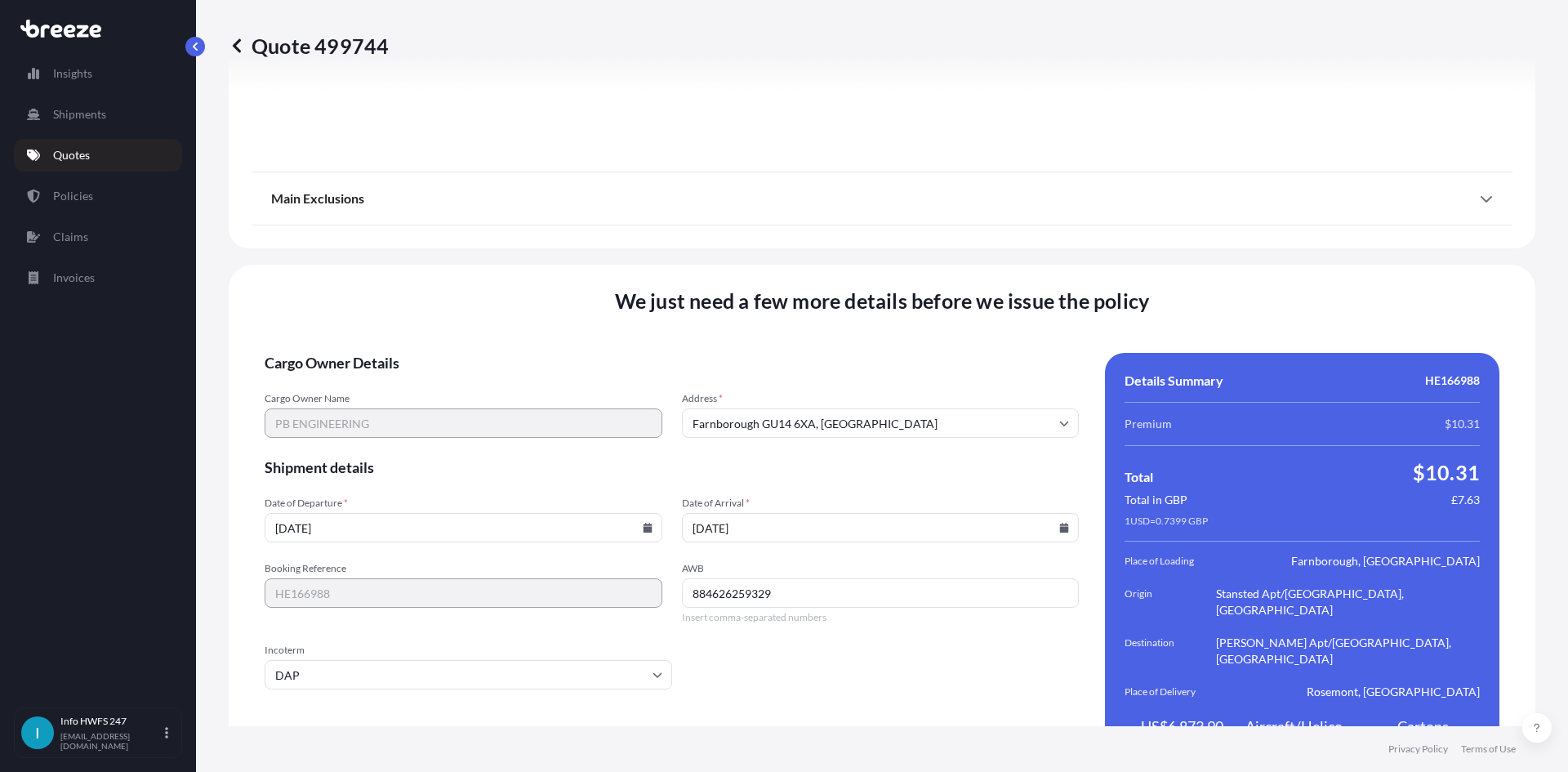
click at [978, 179] on div "Main Exclusions" at bounding box center [882, 199] width 1222 height 39
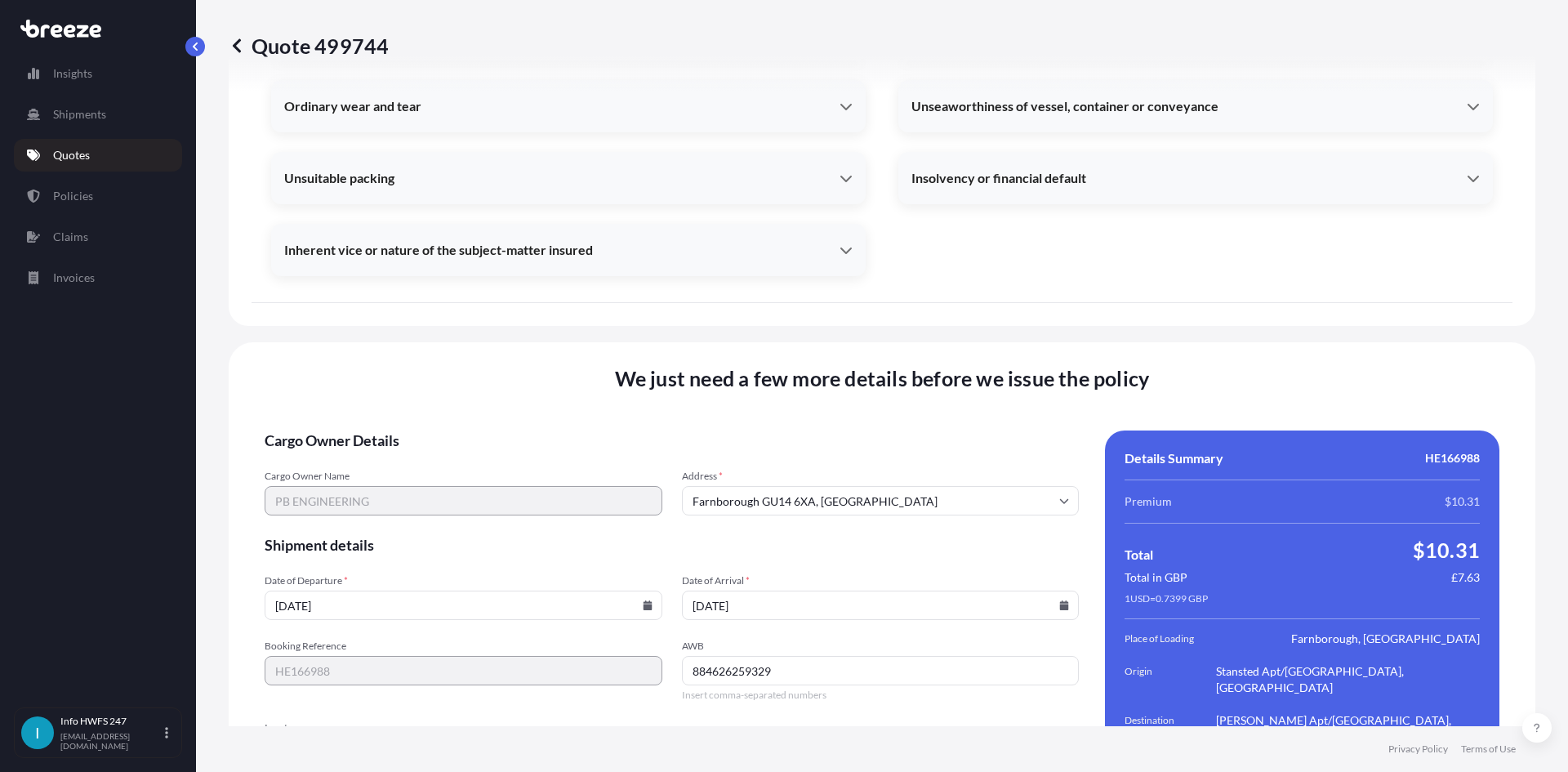
scroll to position [2460, 0]
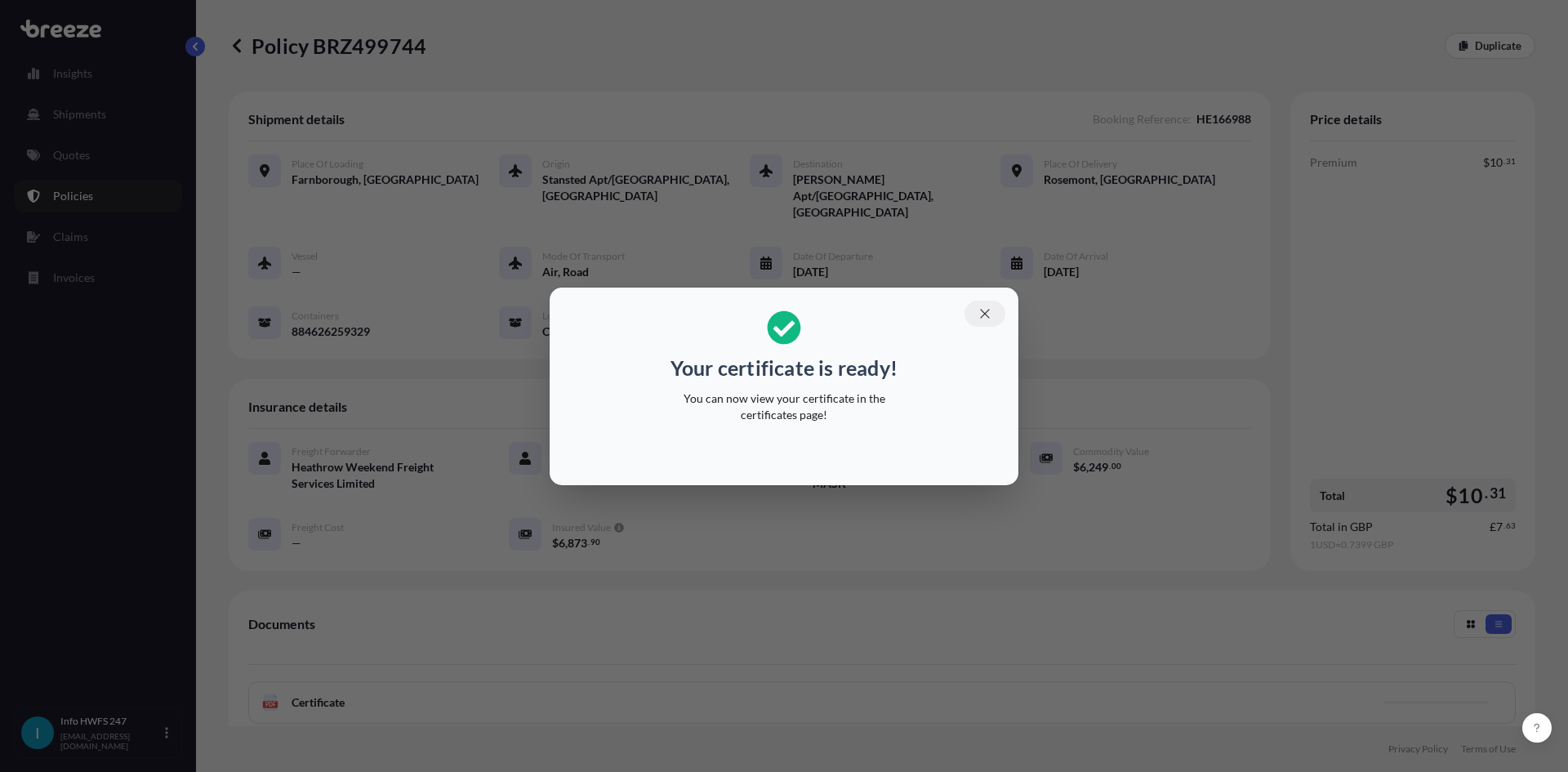
click at [993, 313] on button "button" at bounding box center [985, 313] width 41 height 26
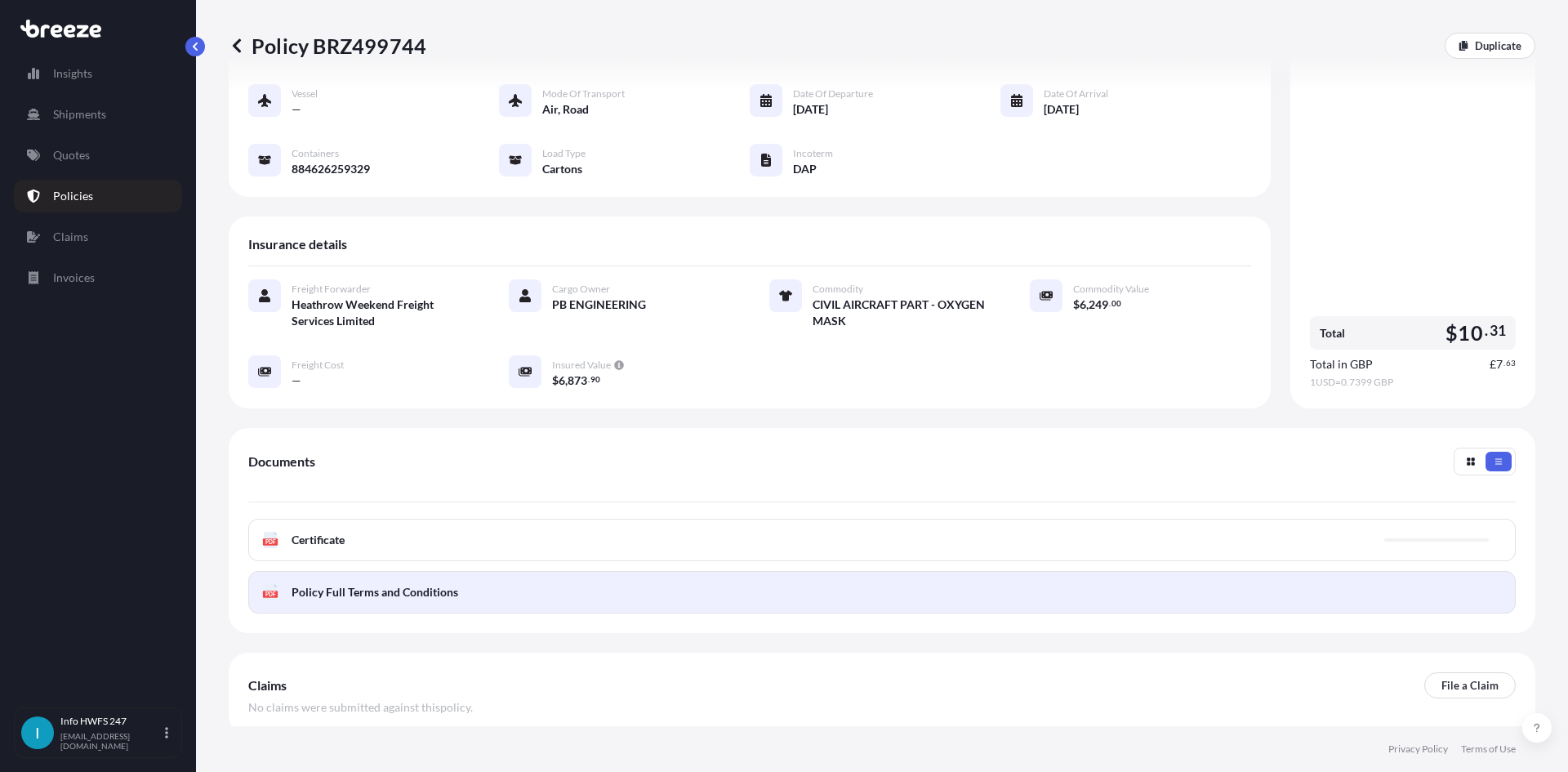
scroll to position [164, 0]
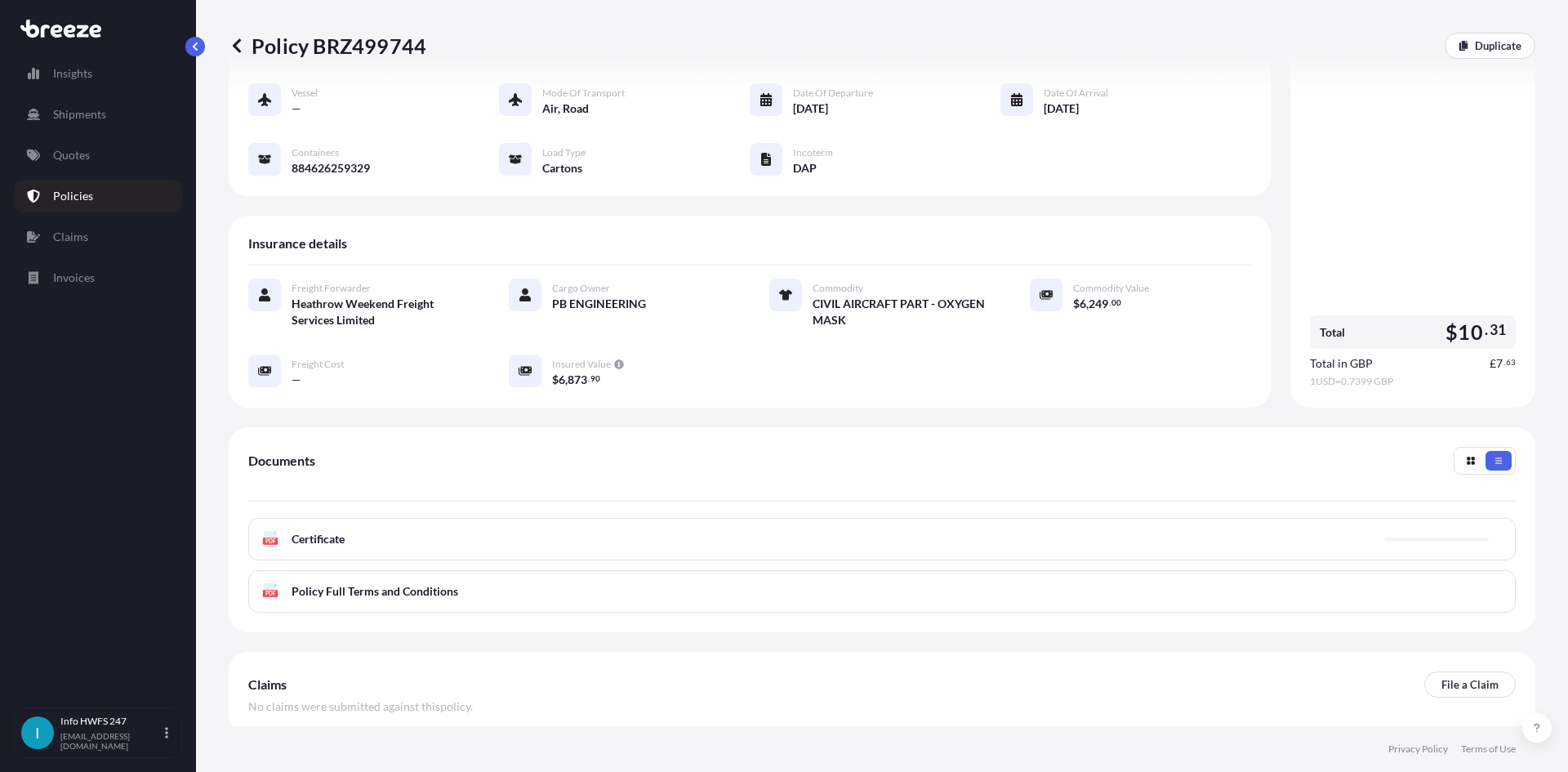
click at [1220, 518] on div "PDF Certificate" at bounding box center [882, 540] width 1268 height 42
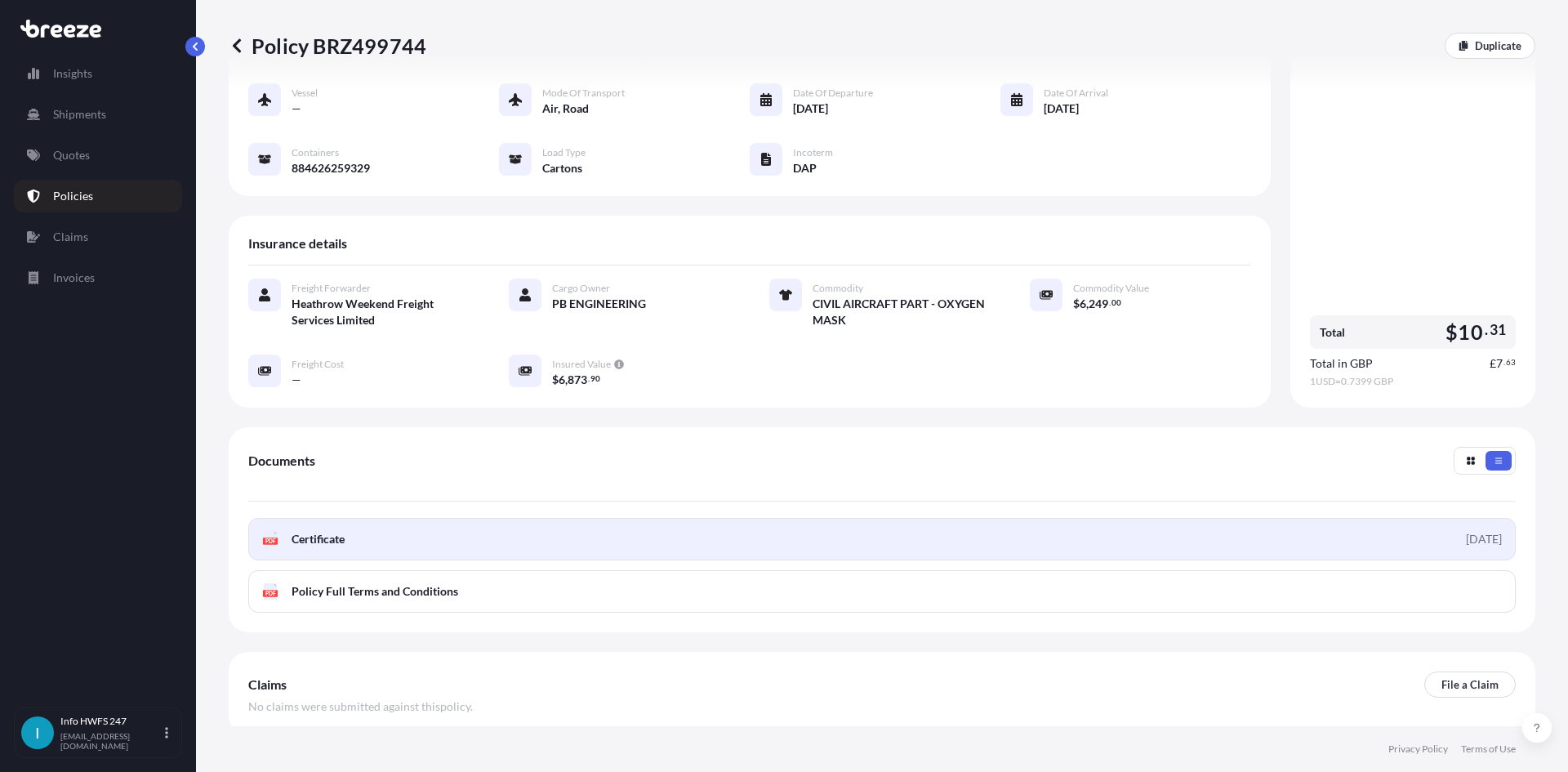
click at [1271, 518] on link "PDF Certificate [DATE]" at bounding box center [882, 540] width 1268 height 42
